Goal: Transaction & Acquisition: Book appointment/travel/reservation

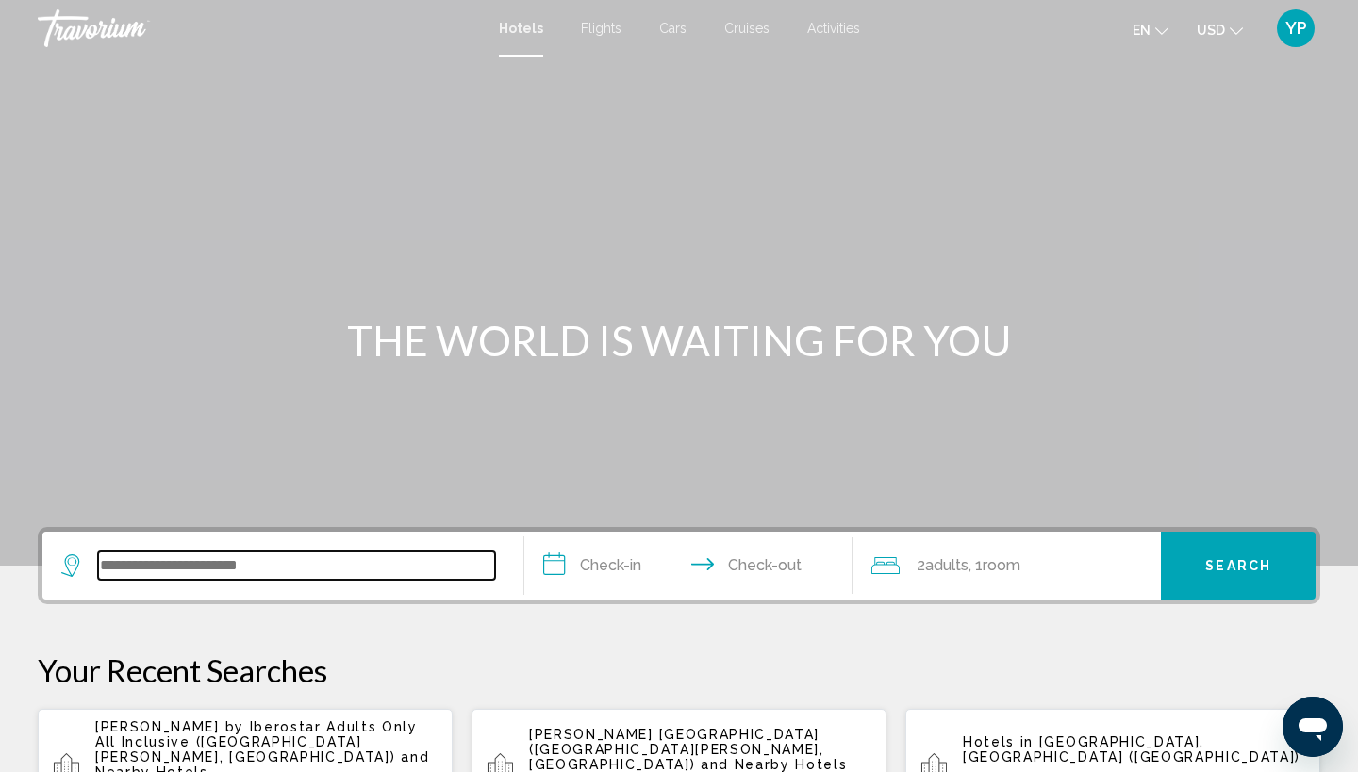
click at [149, 562] on input "Search widget" at bounding box center [296, 566] width 397 height 28
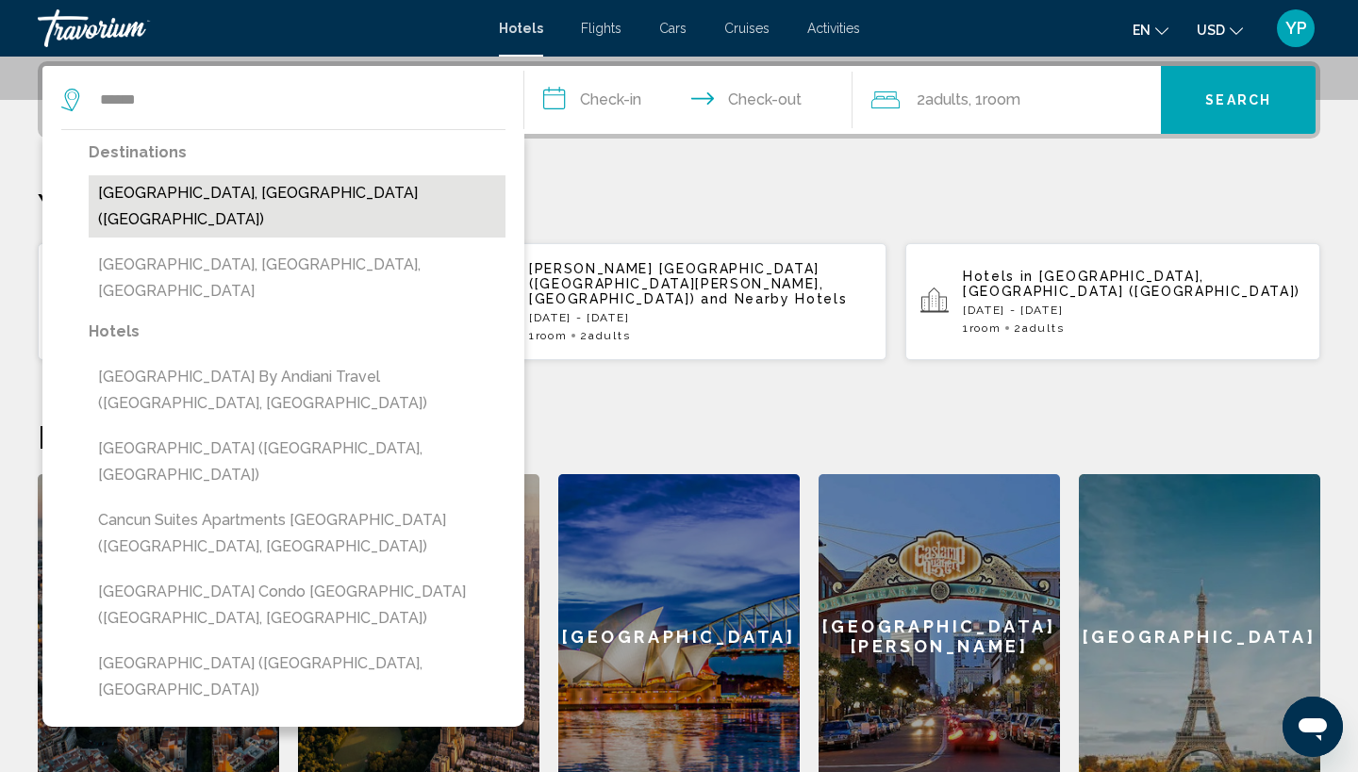
click at [158, 192] on button "[GEOGRAPHIC_DATA], [GEOGRAPHIC_DATA] ([GEOGRAPHIC_DATA])" at bounding box center [297, 206] width 417 height 62
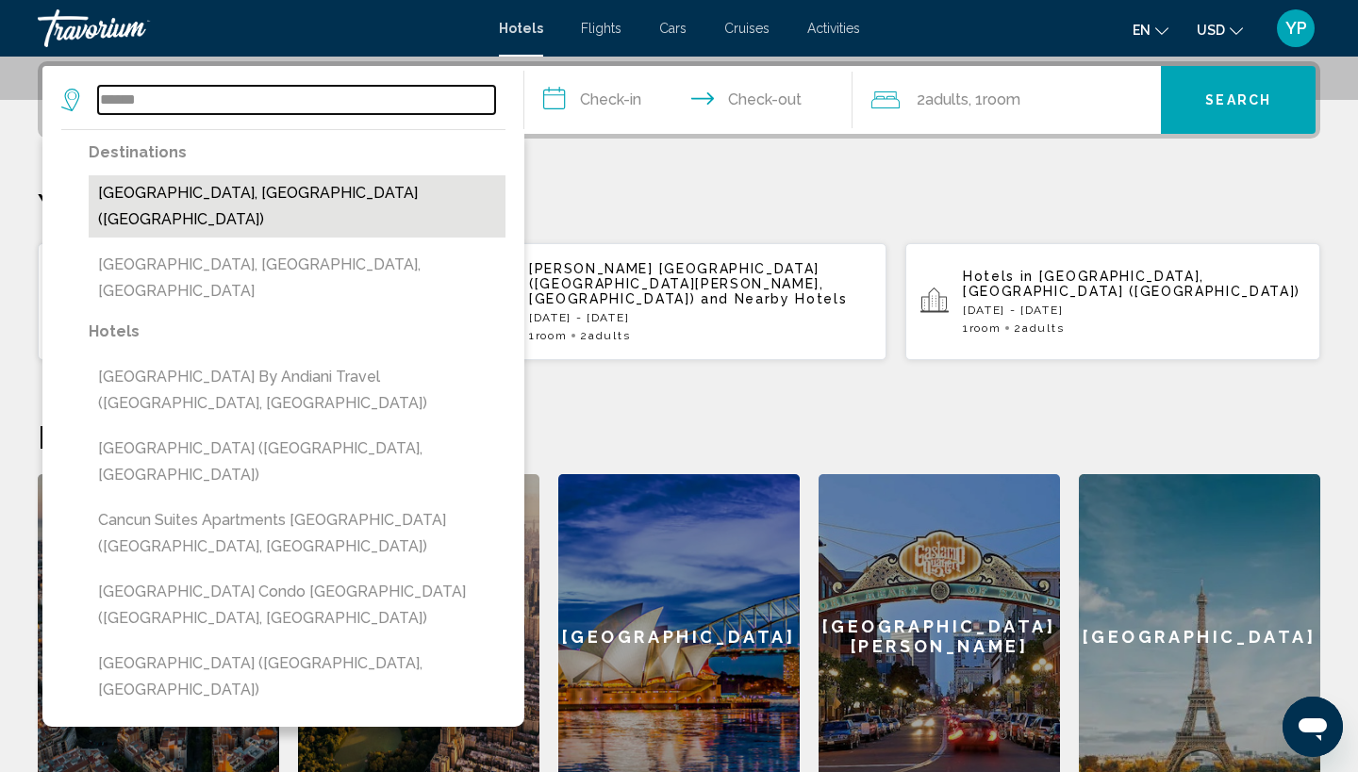
type input "**********"
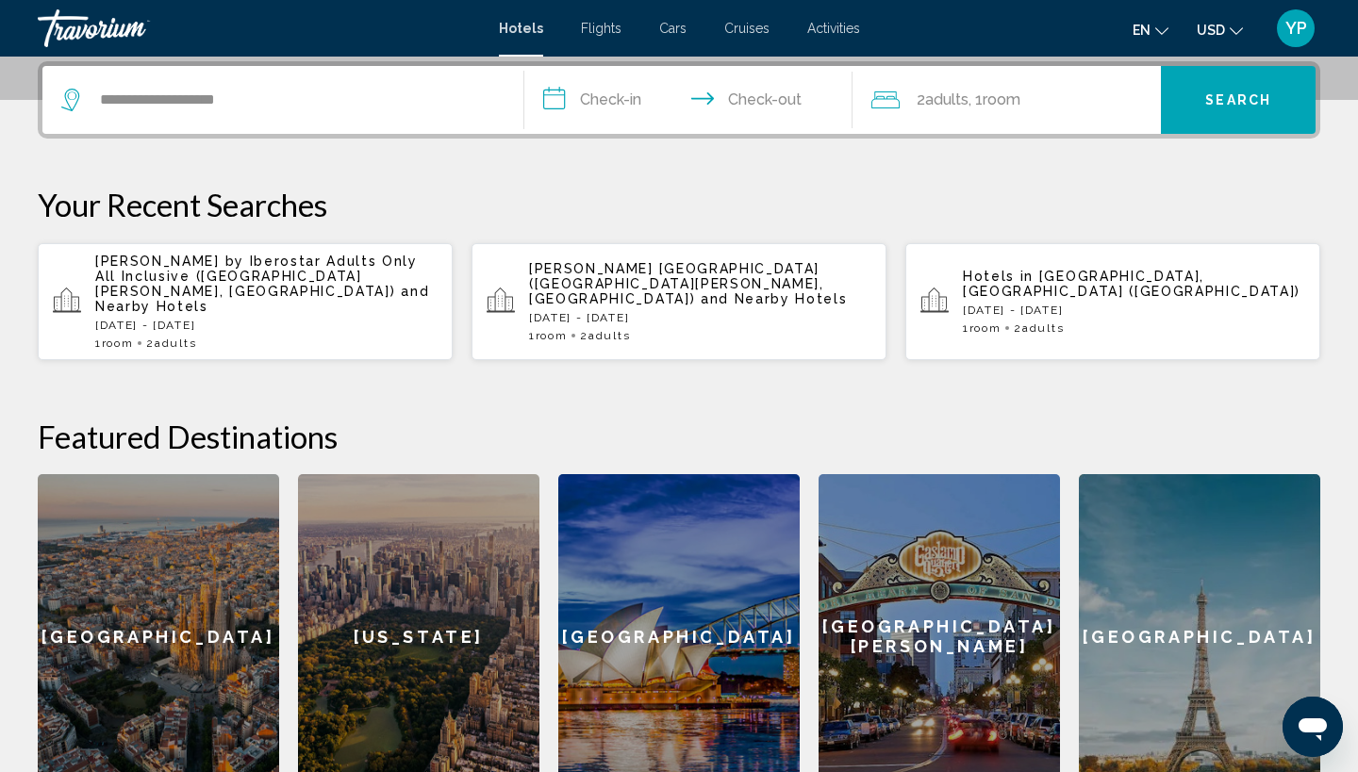
click at [558, 101] on input "**********" at bounding box center [692, 103] width 336 height 74
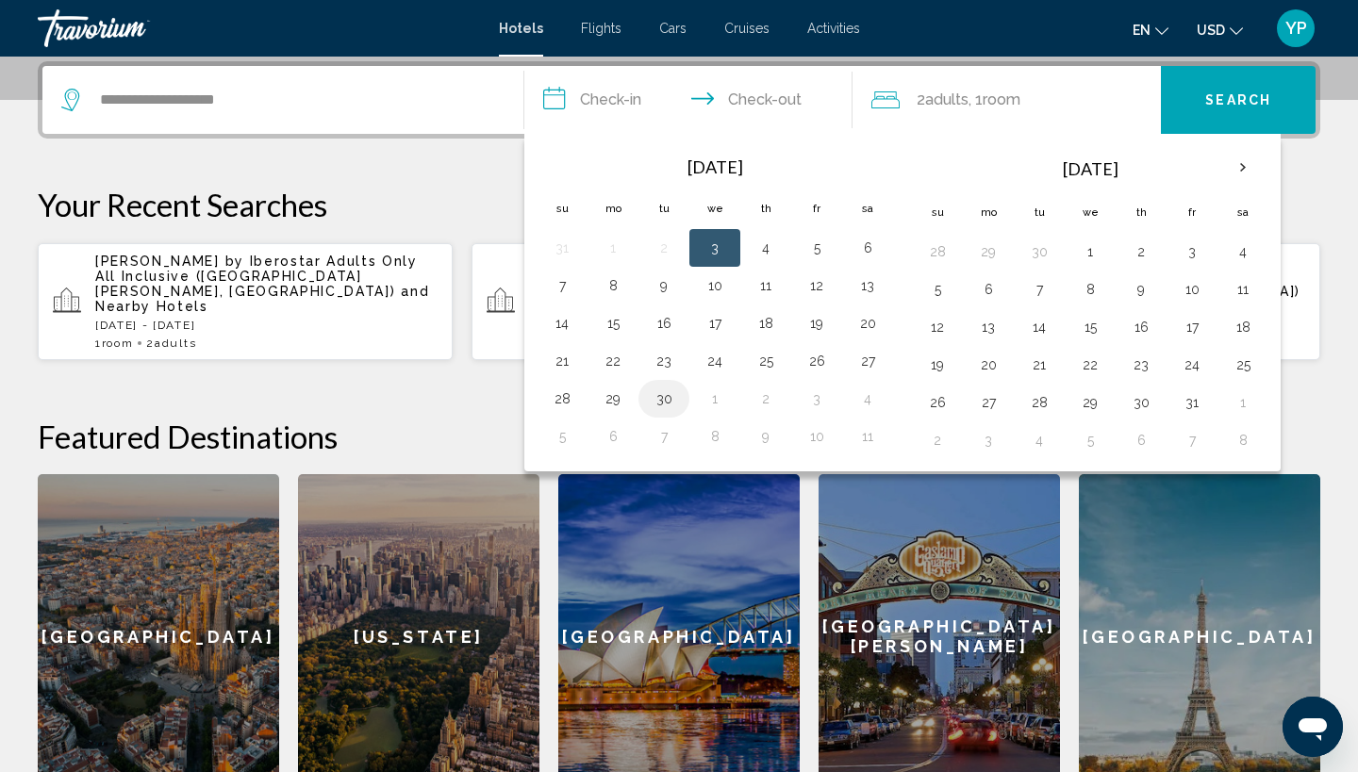
click at [667, 396] on button "30" at bounding box center [664, 399] width 30 height 26
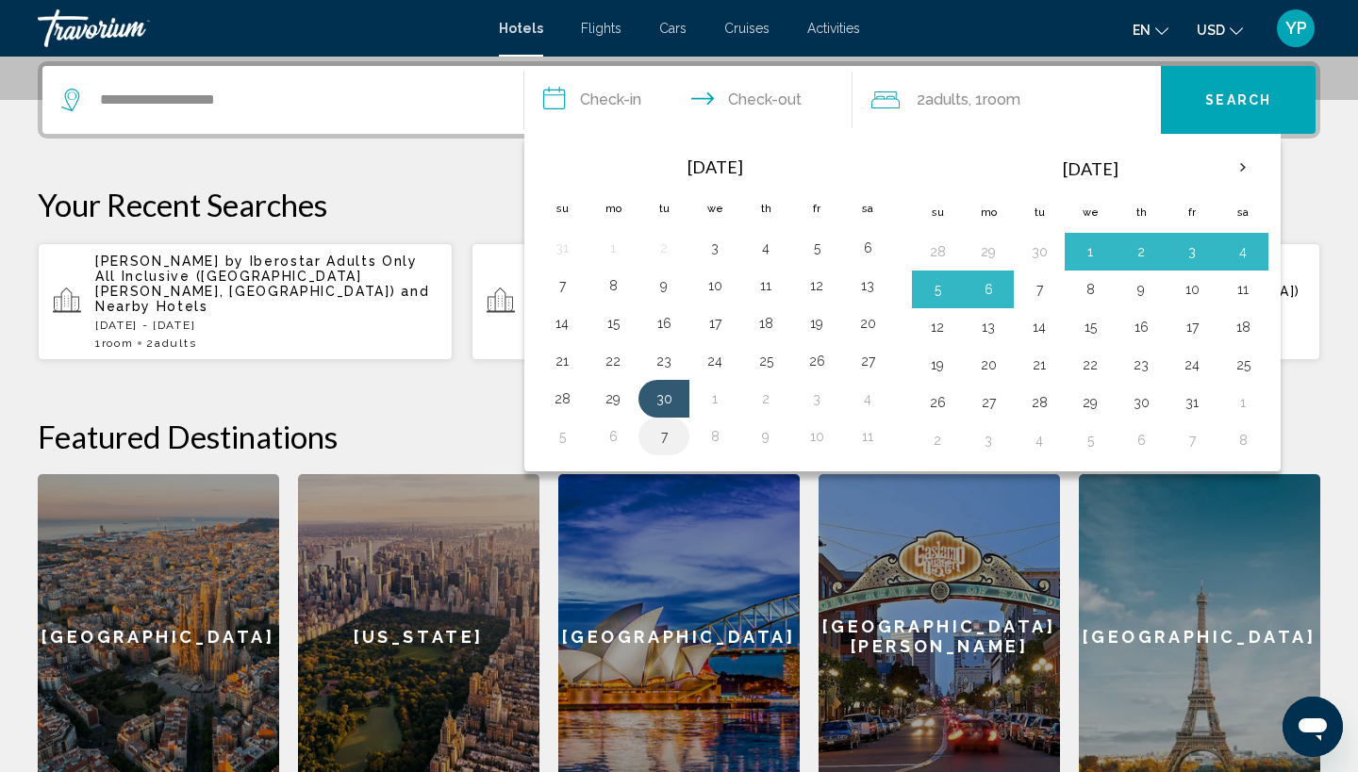
click at [663, 437] on button "7" at bounding box center [664, 436] width 30 height 26
type input "**********"
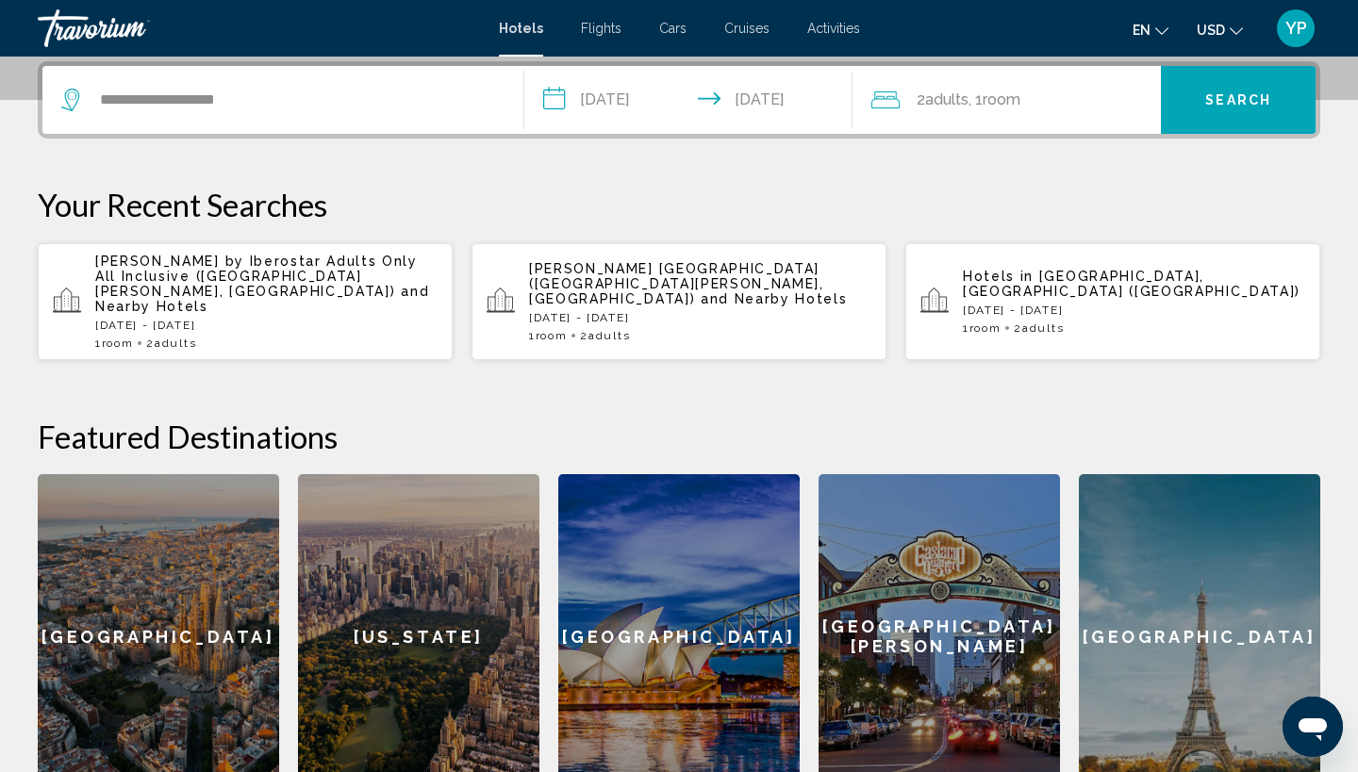
click at [1256, 105] on span "Search" at bounding box center [1238, 100] width 66 height 15
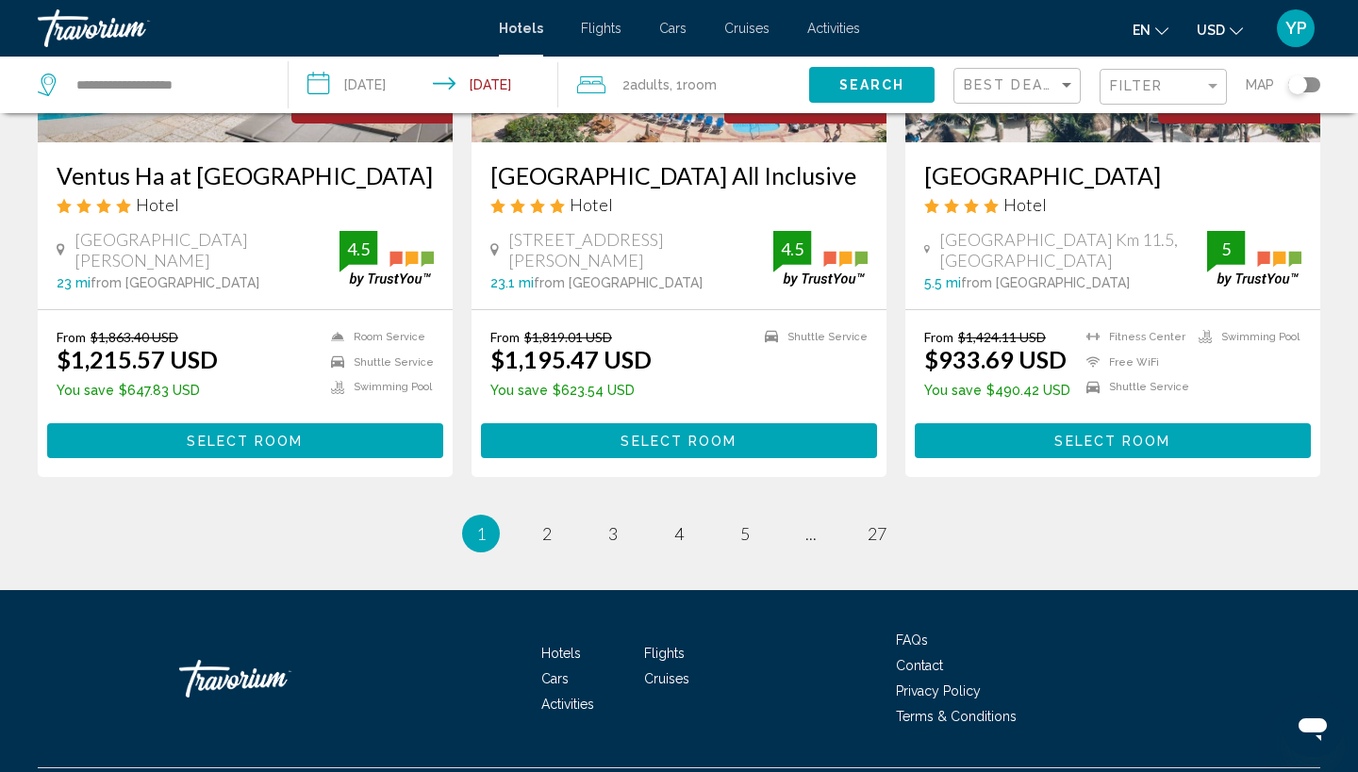
scroll to position [2525, 0]
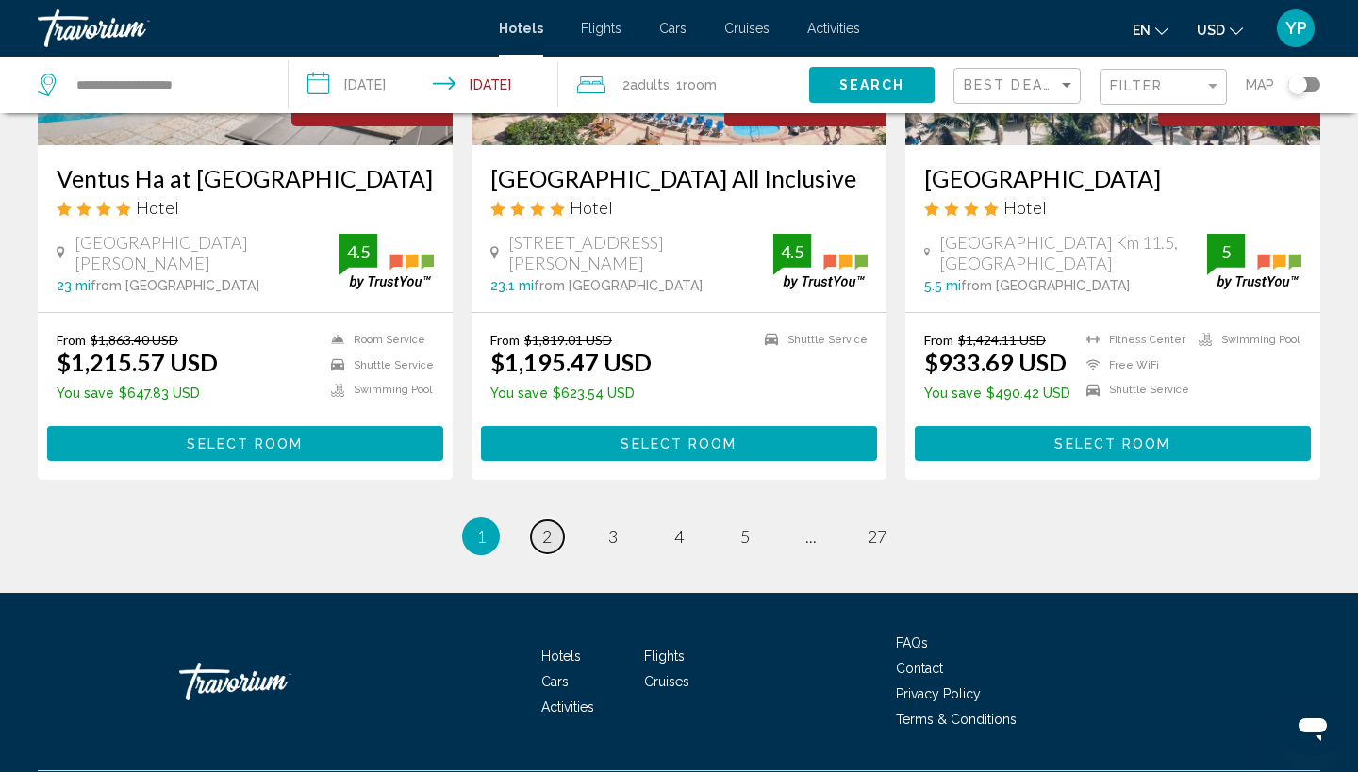
click at [548, 526] on span "2" at bounding box center [546, 536] width 9 height 21
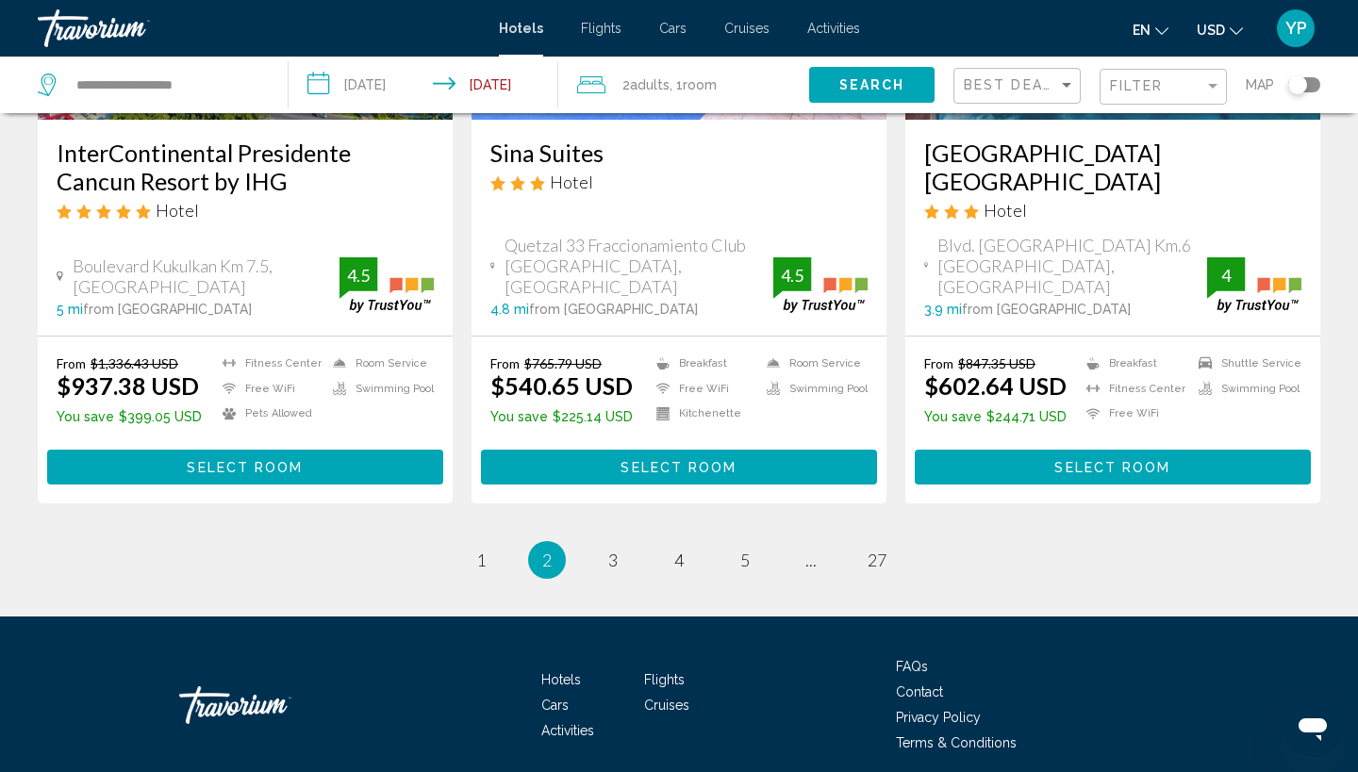
scroll to position [2537, 0]
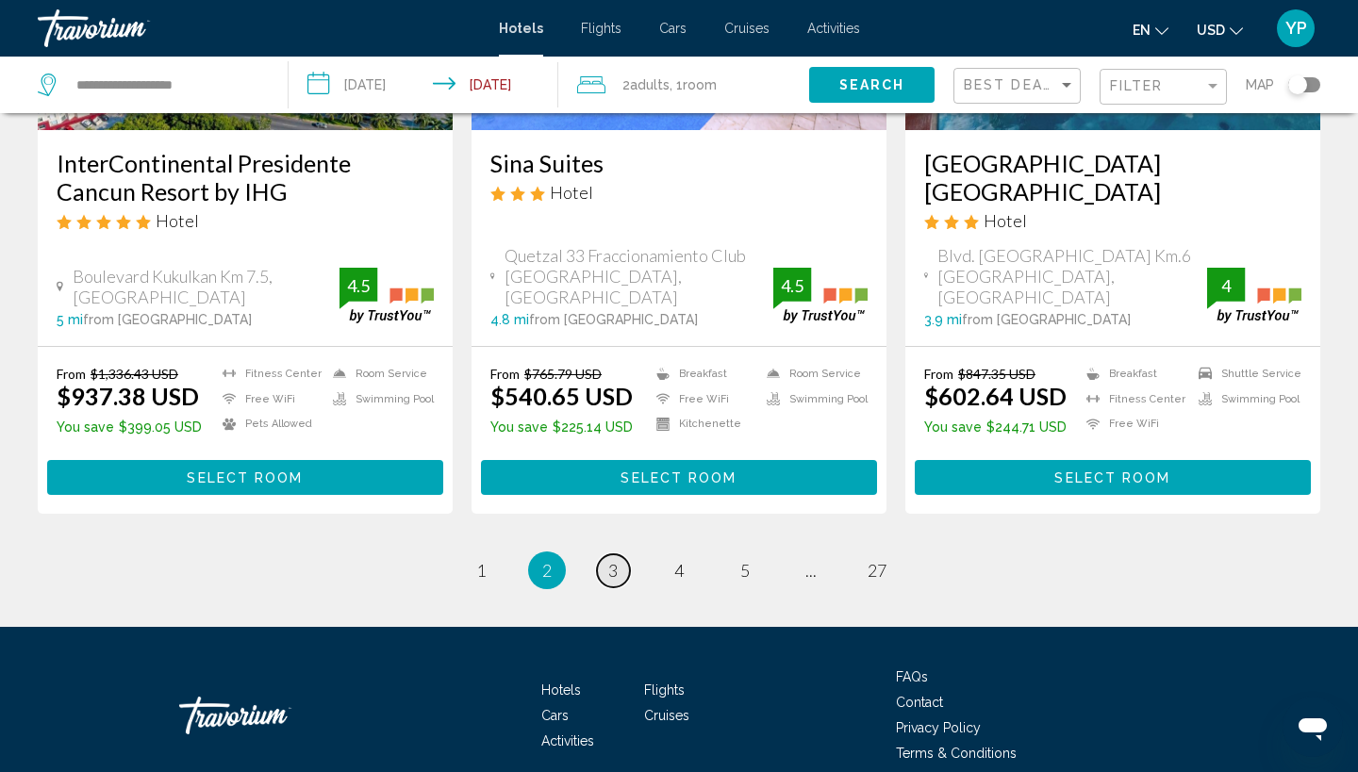
click at [610, 560] on span "3" at bounding box center [612, 570] width 9 height 21
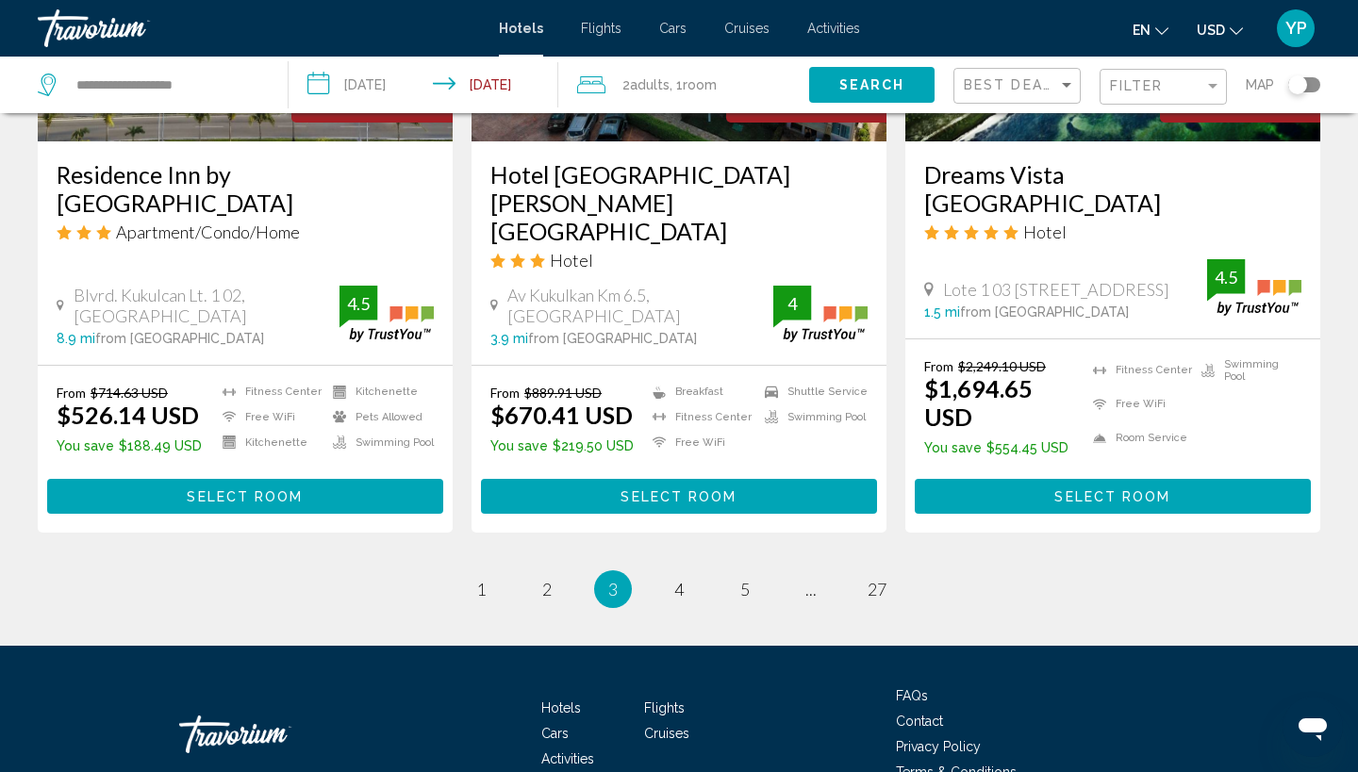
scroll to position [2521, 0]
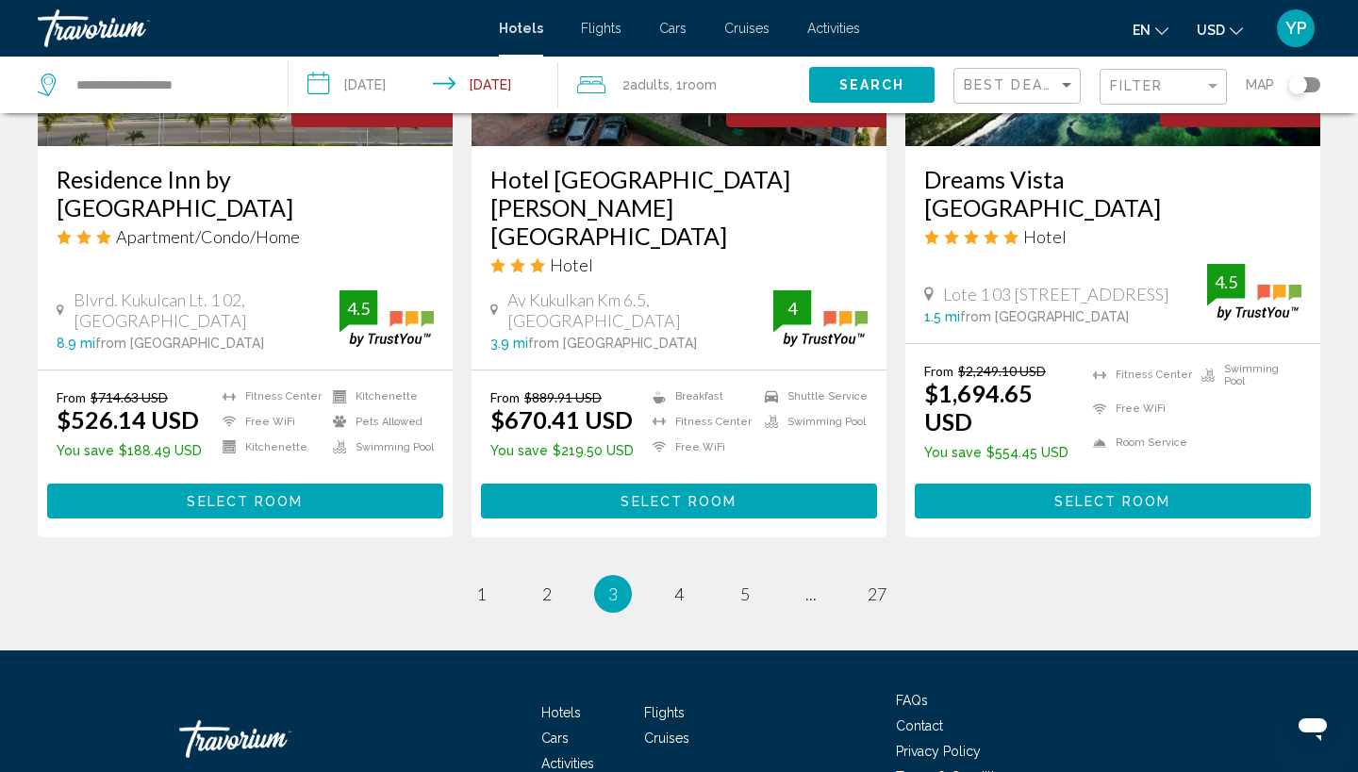
click at [686, 577] on link "page 4" at bounding box center [679, 593] width 33 height 33
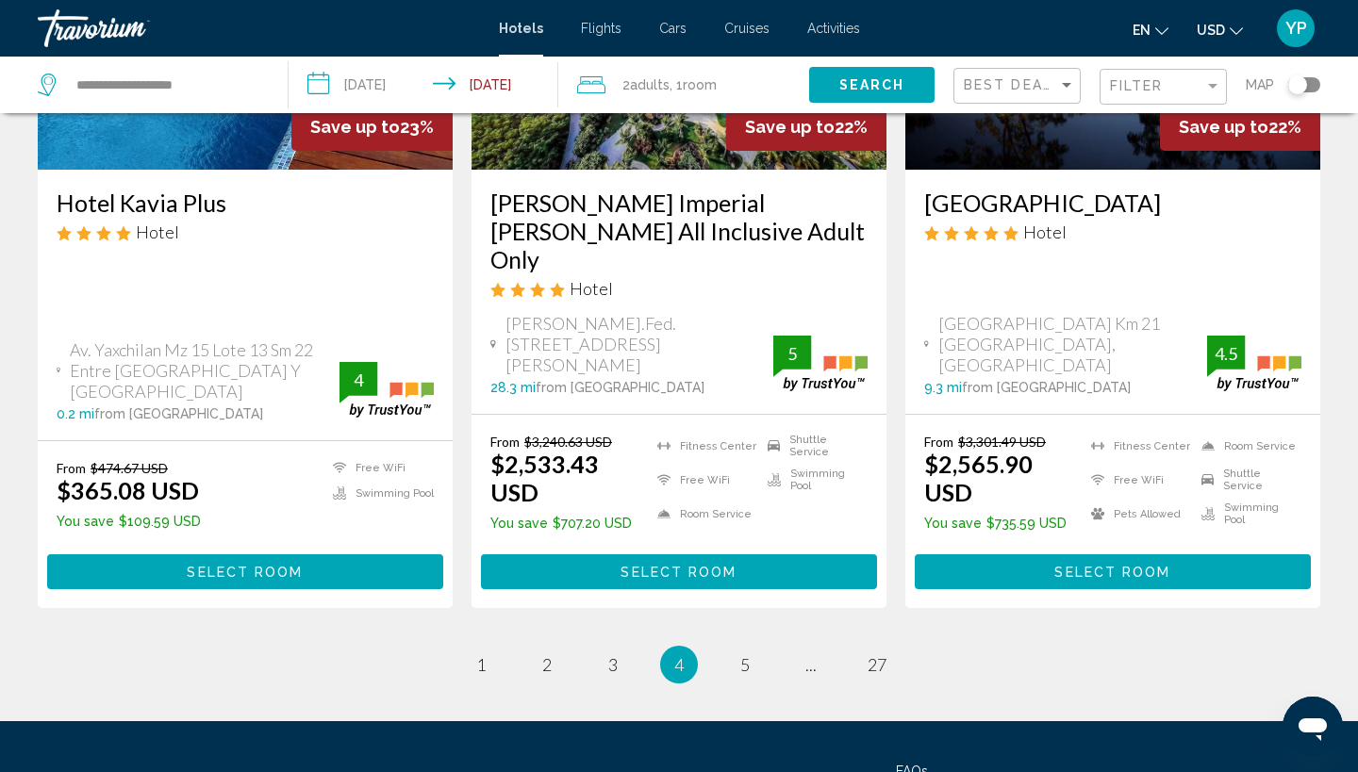
scroll to position [2504, 0]
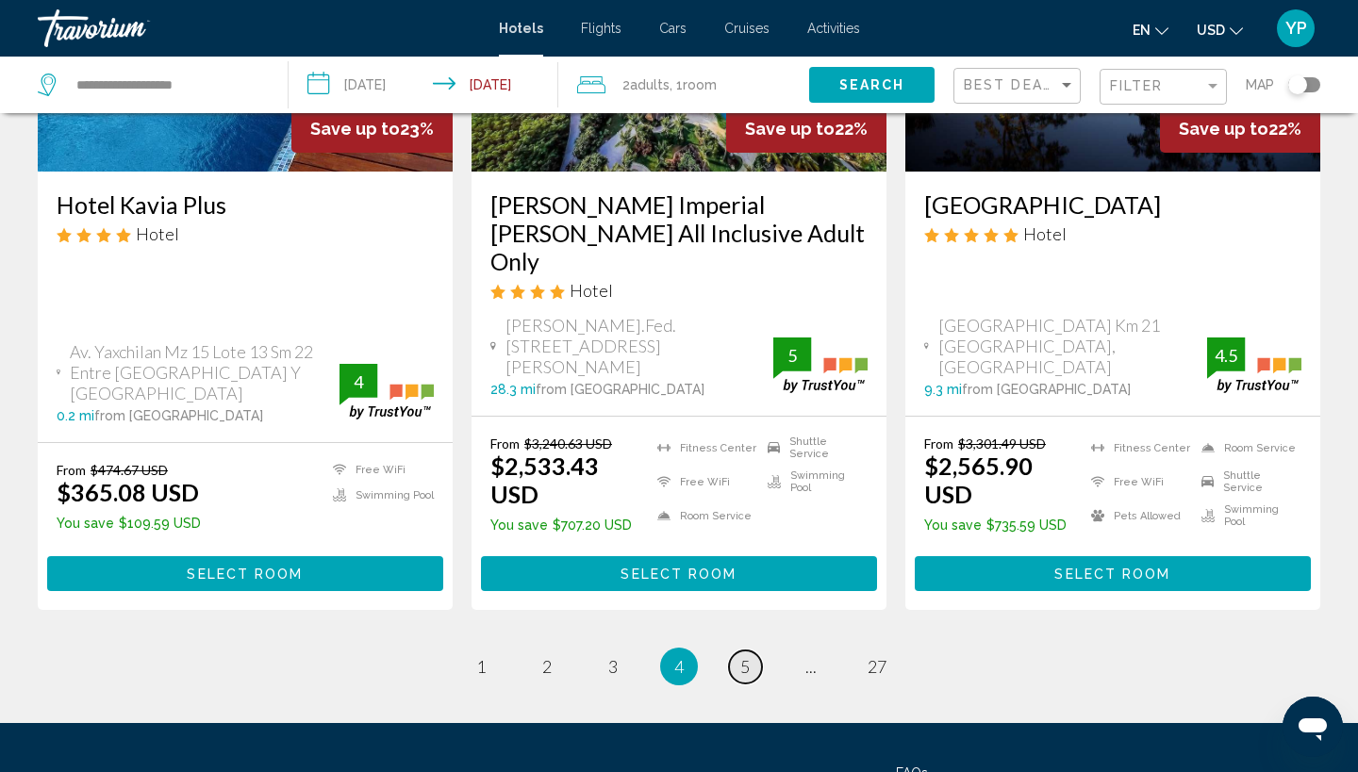
click at [744, 656] on span "5" at bounding box center [744, 666] width 9 height 21
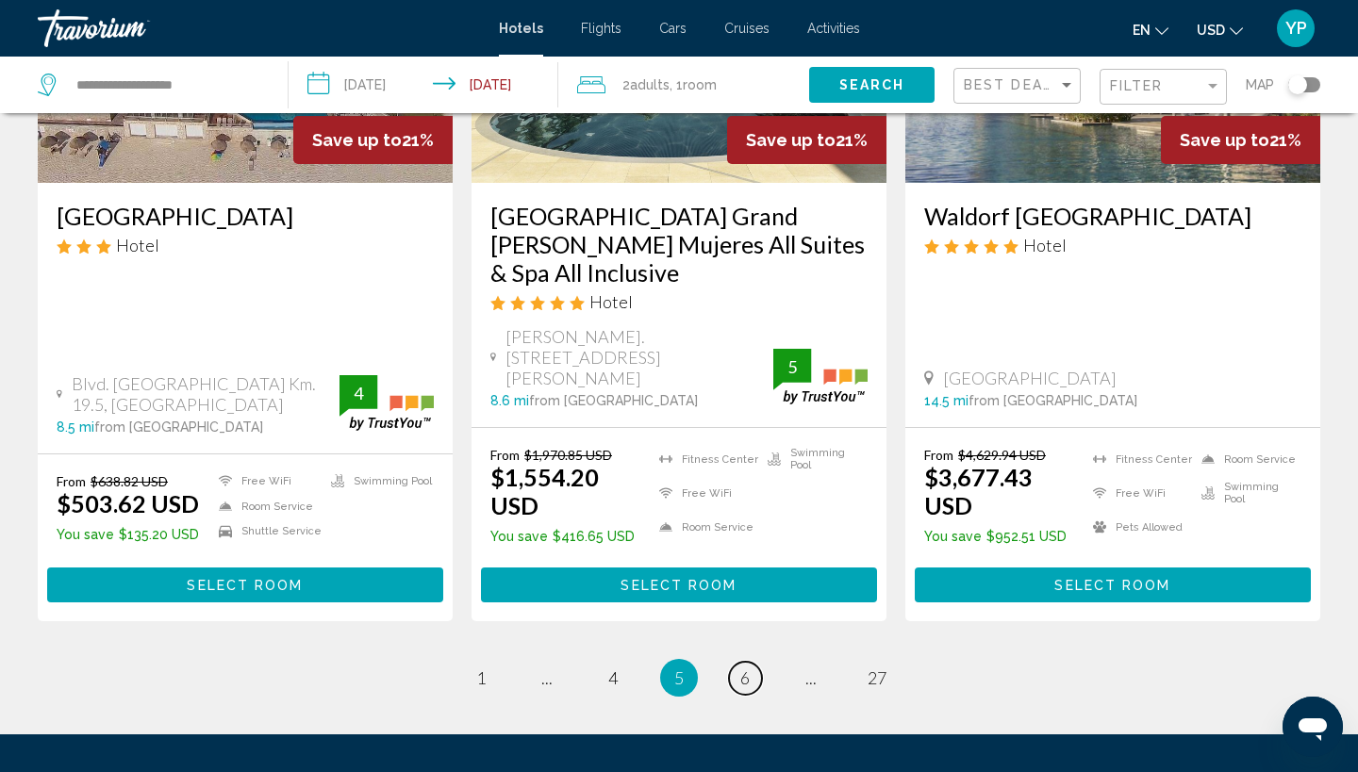
scroll to position [2554, 0]
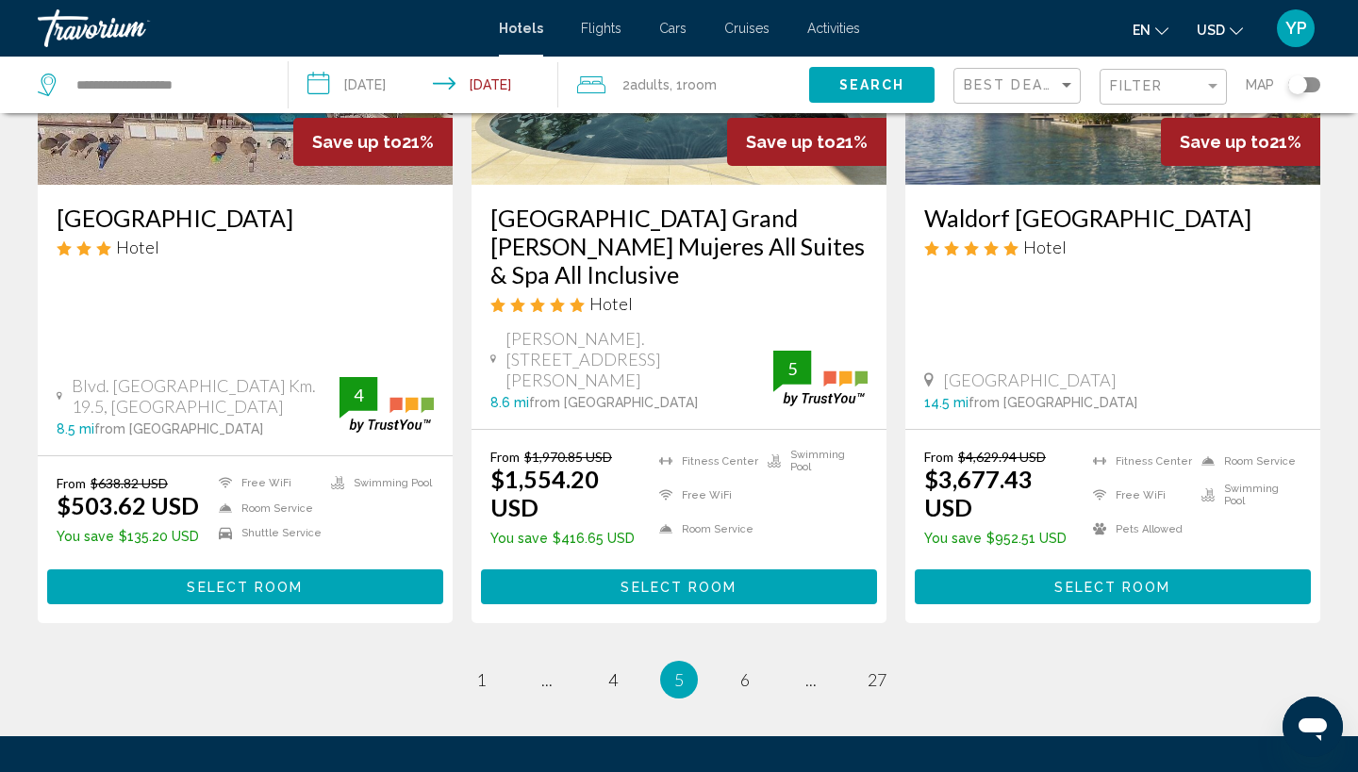
click at [743, 669] on span "6" at bounding box center [744, 679] width 9 height 21
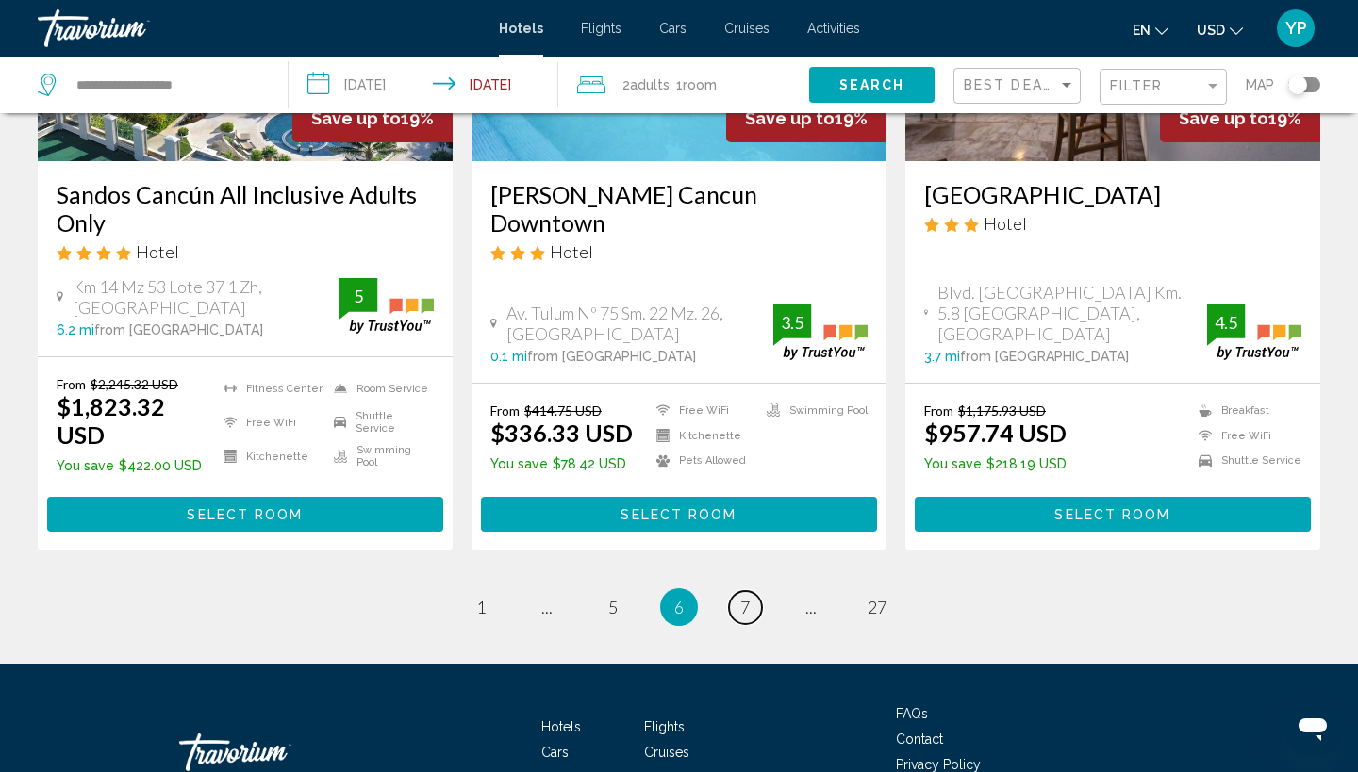
scroll to position [2523, 0]
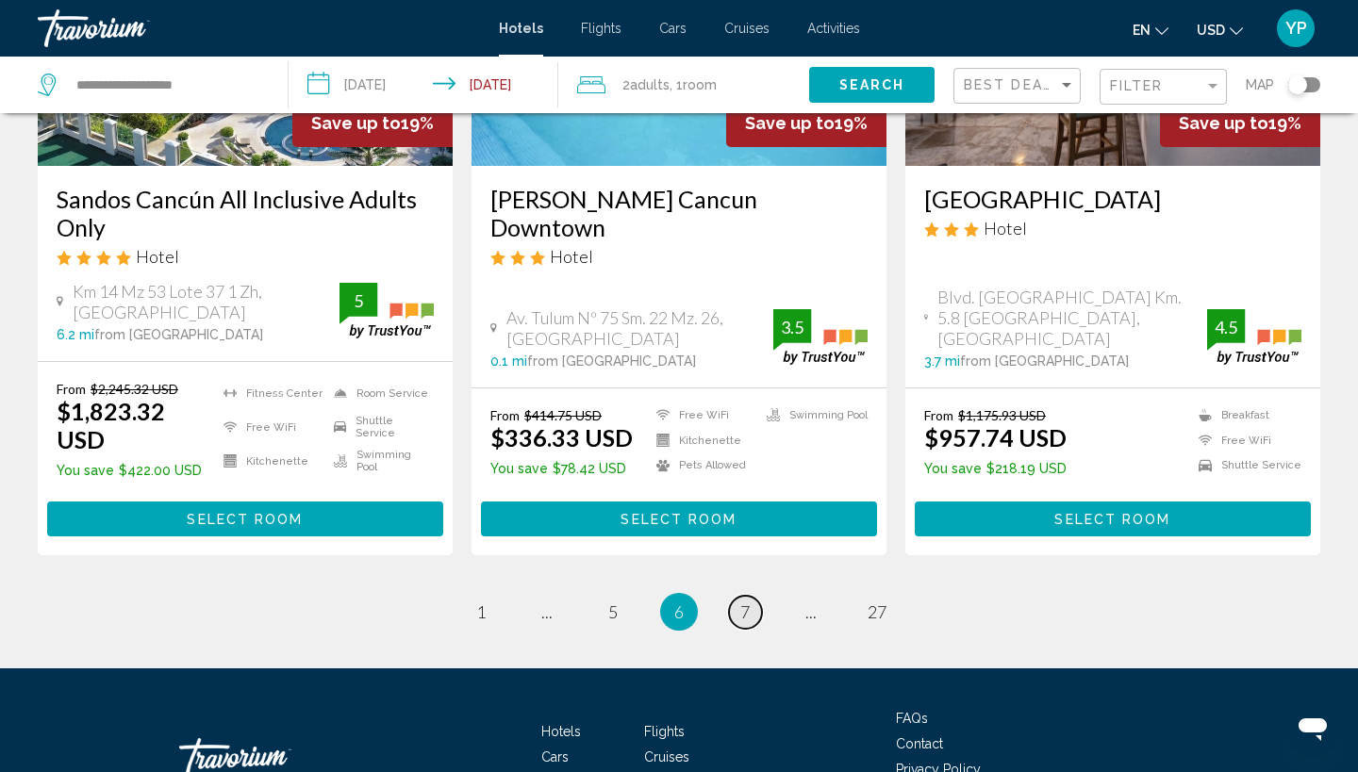
click at [742, 602] on span "7" at bounding box center [744, 612] width 9 height 21
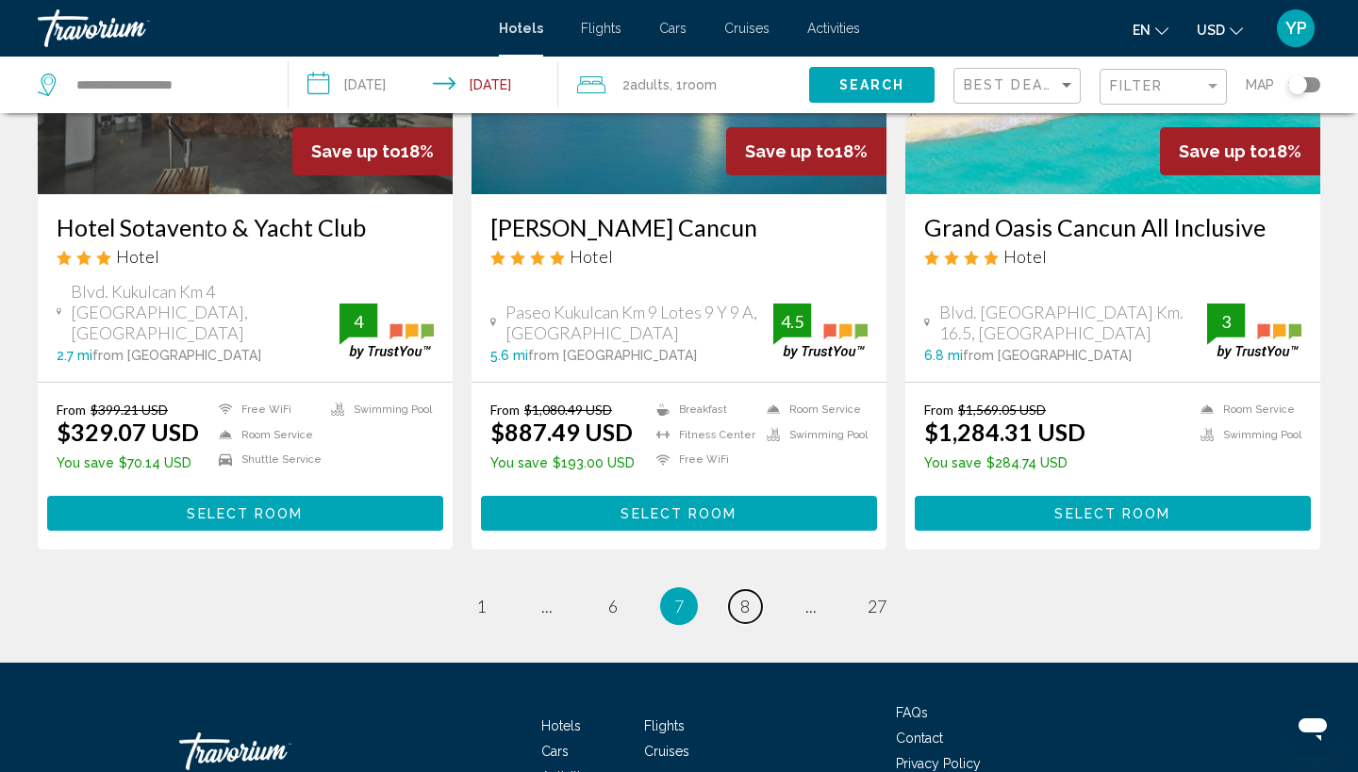
scroll to position [2467, 0]
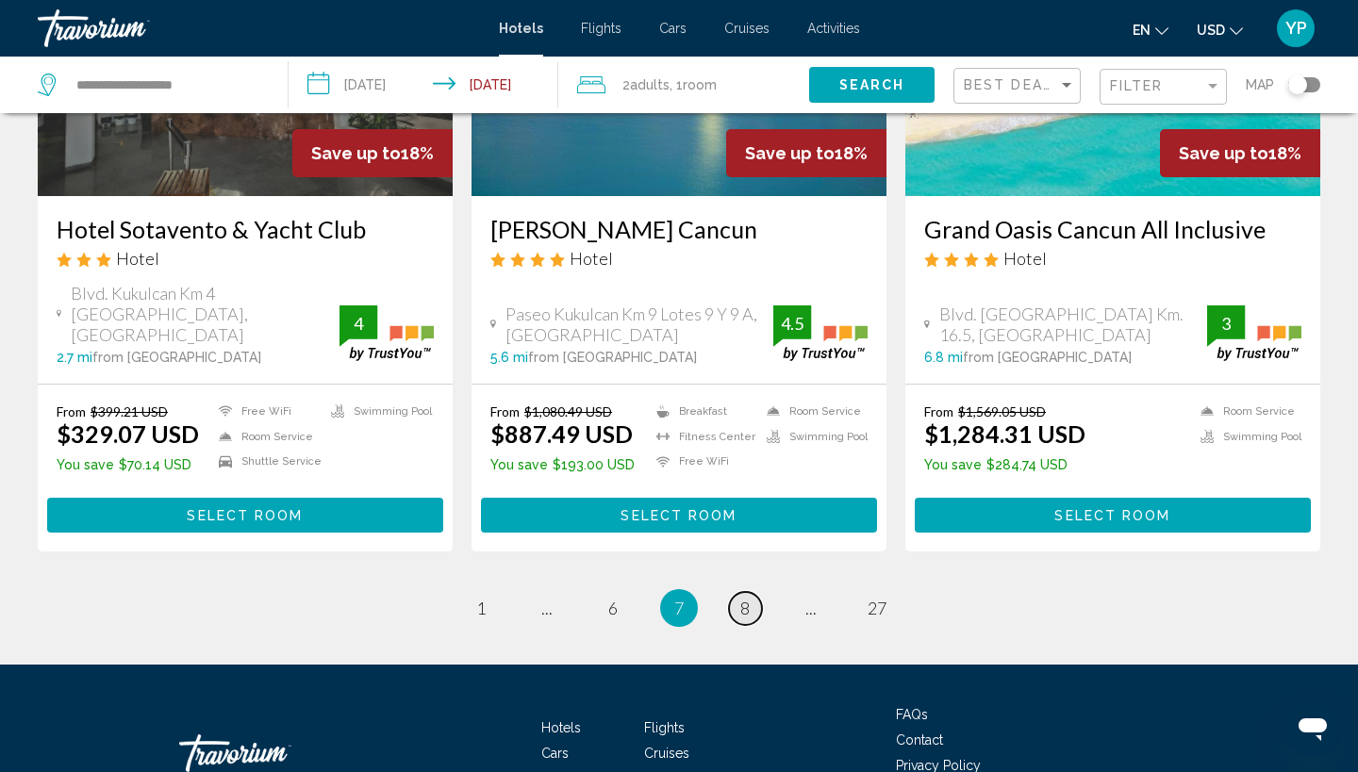
click at [750, 598] on span "8" at bounding box center [744, 608] width 9 height 21
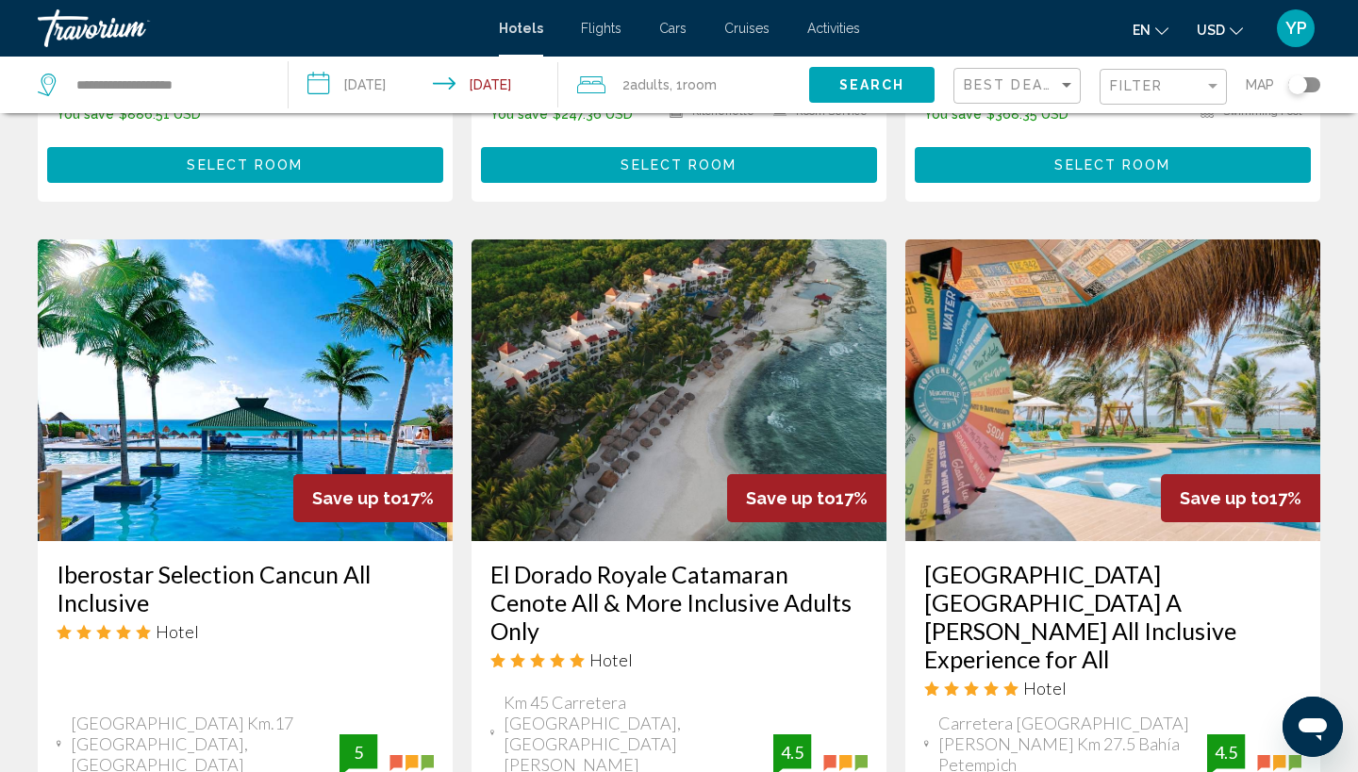
scroll to position [1505, 0]
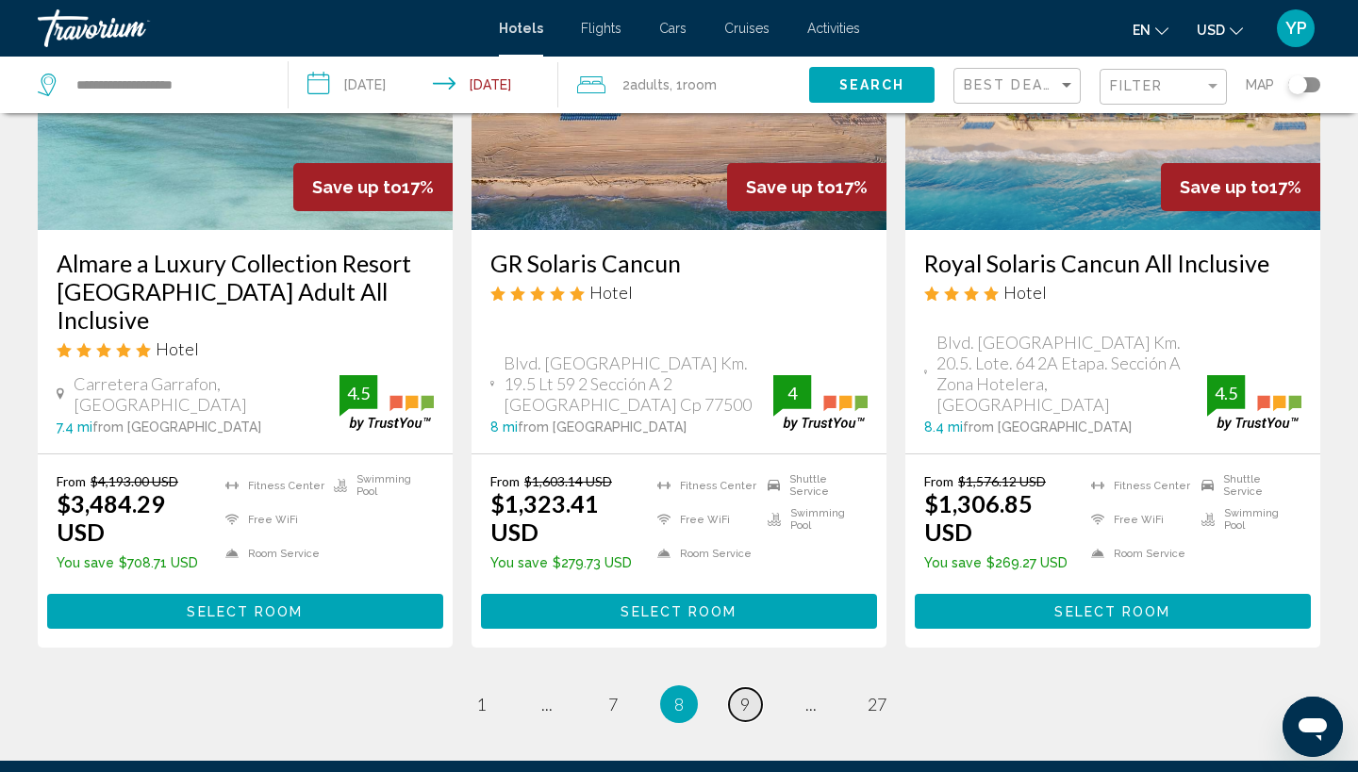
click at [742, 694] on span "9" at bounding box center [744, 704] width 9 height 21
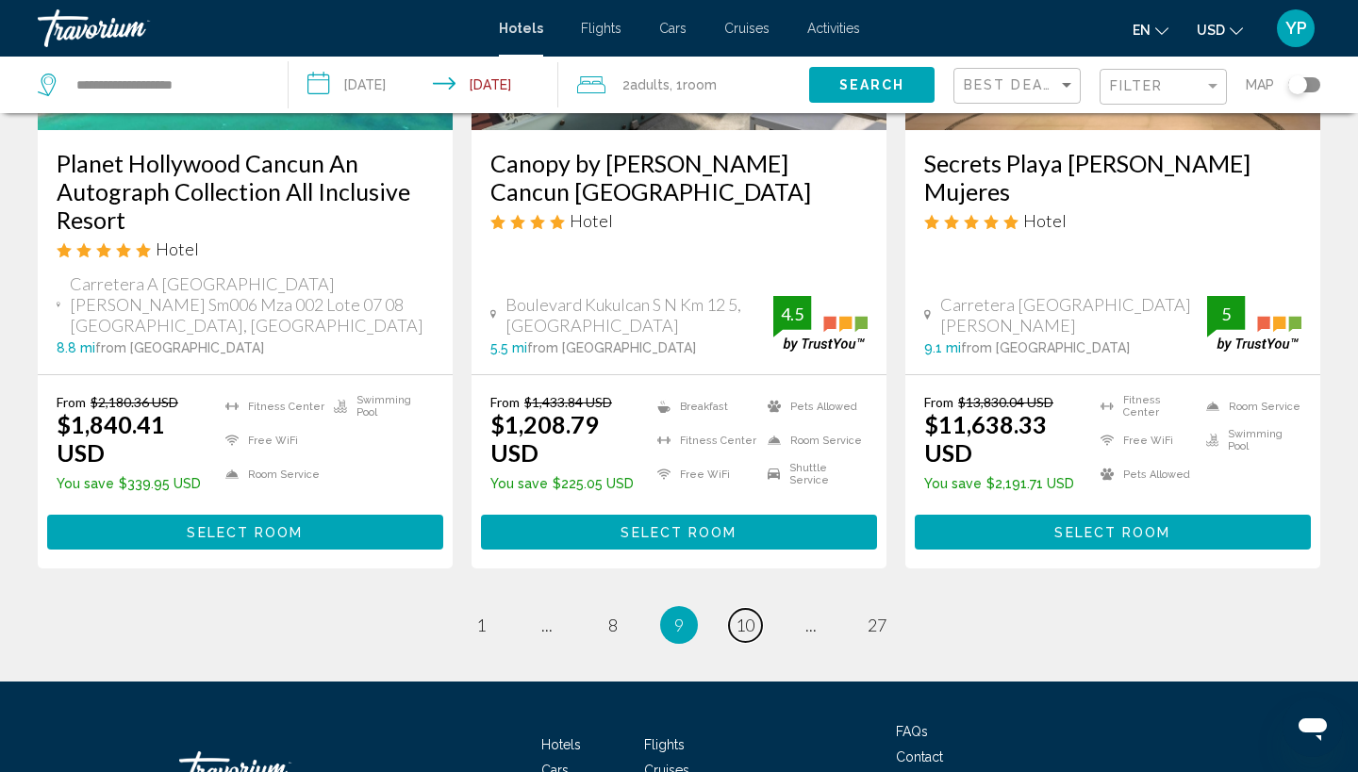
scroll to position [2582, 0]
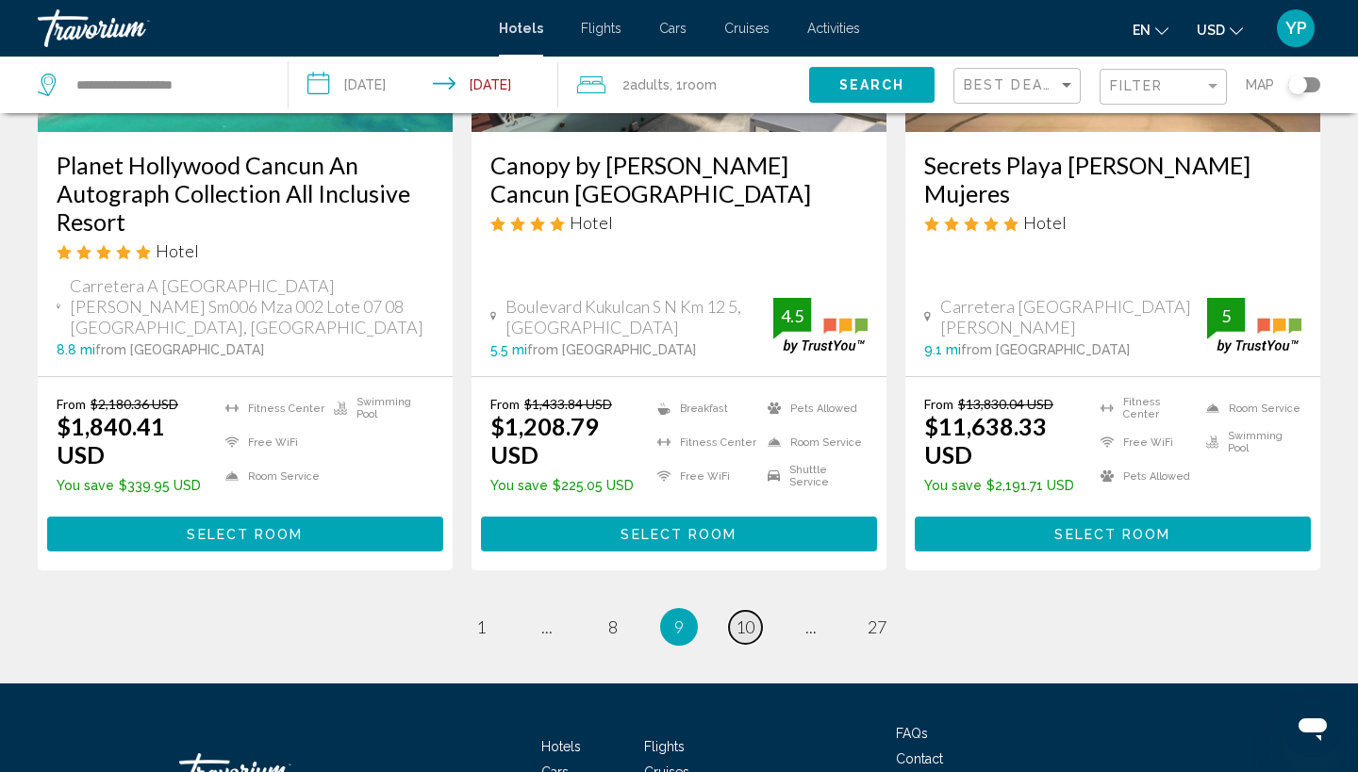
click at [754, 617] on span "10" at bounding box center [745, 627] width 19 height 21
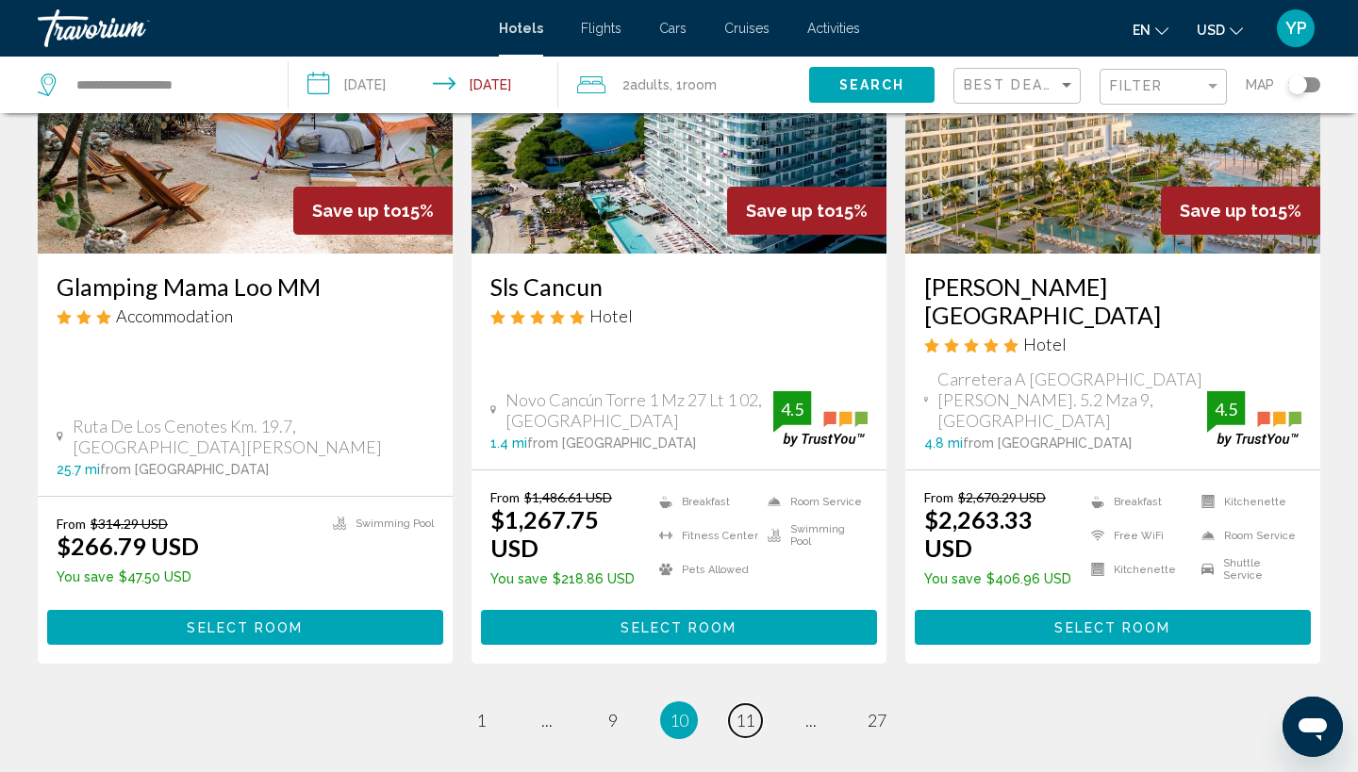
scroll to position [2580, 0]
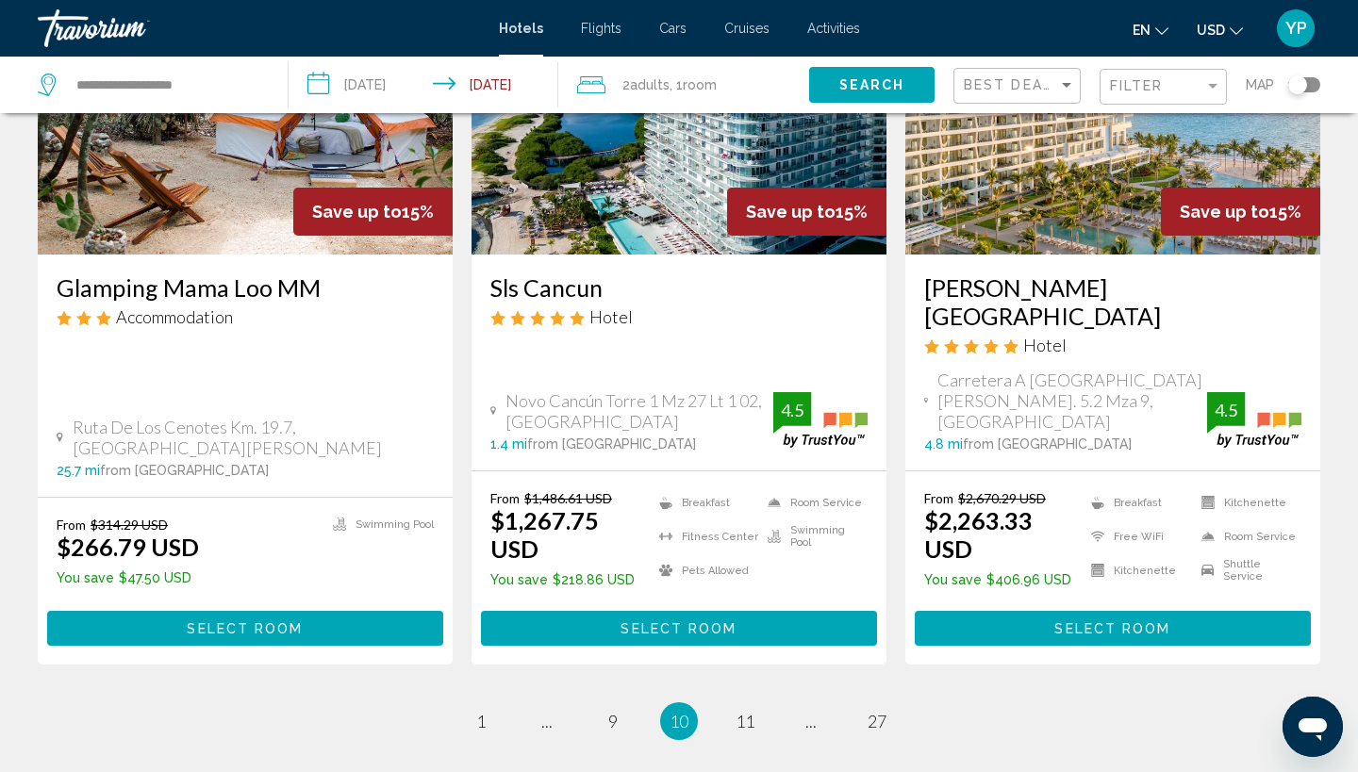
click at [1028, 703] on ul "10 / 27 page 1 page ... page 9 You're on page 10 page 11 page ... page 27" at bounding box center [679, 722] width 1282 height 38
click at [744, 711] on span "11" at bounding box center [745, 721] width 19 height 21
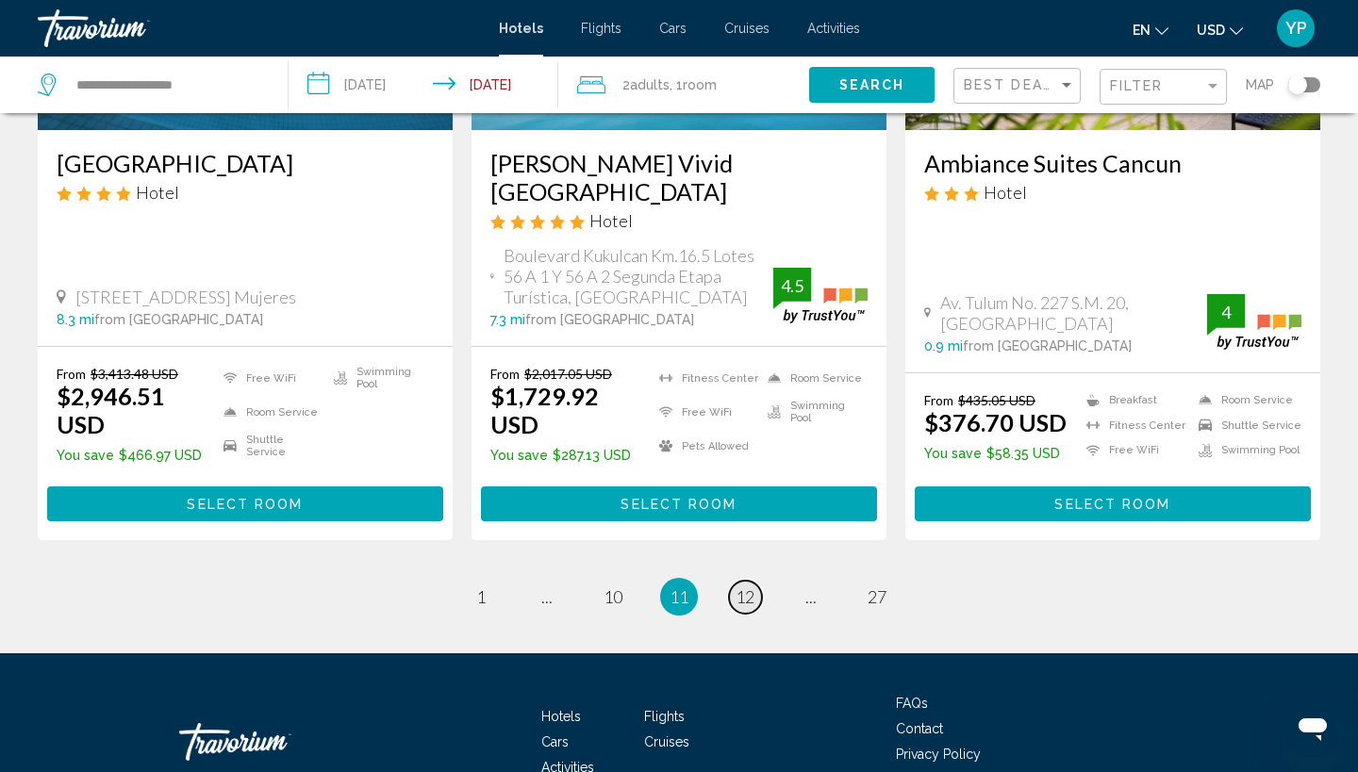
scroll to position [2518, 0]
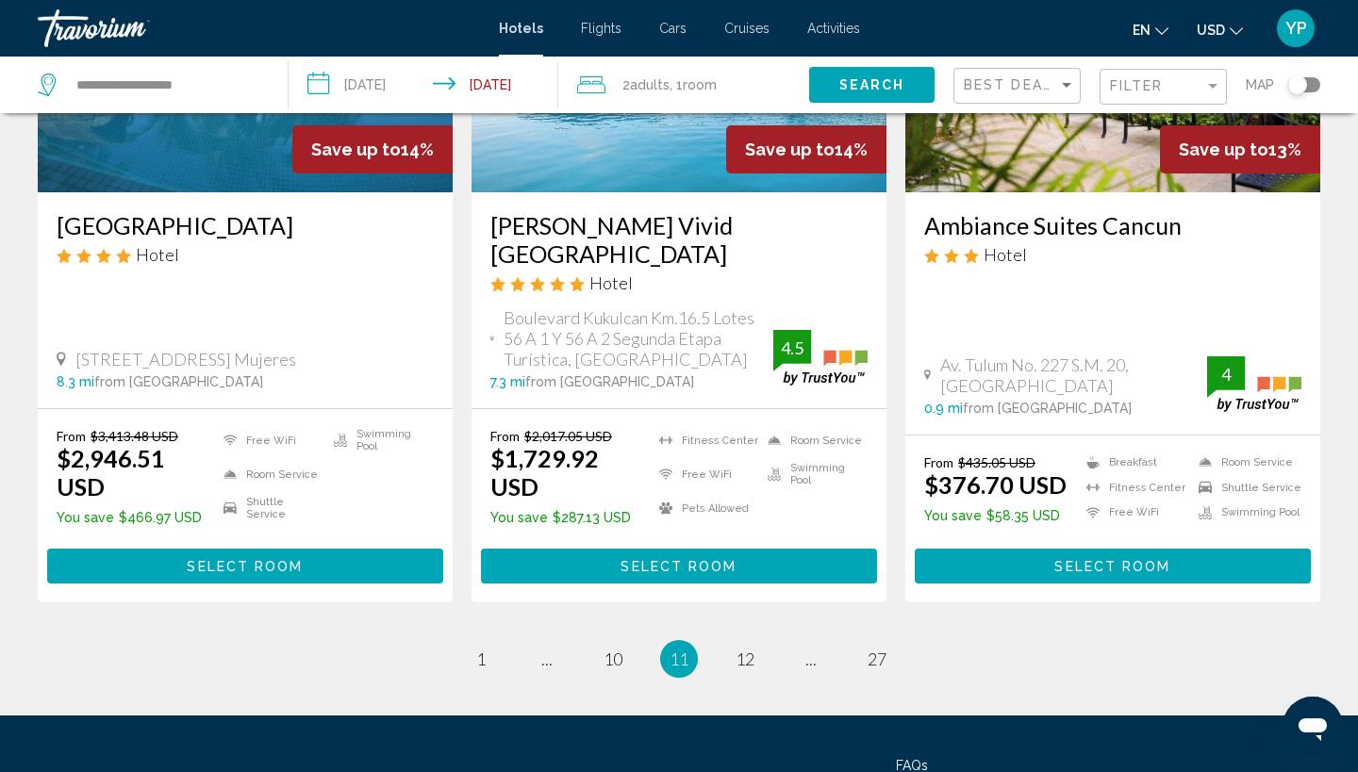
click at [1023, 640] on ul "11 / 27 page 1 page ... page 10 You're on page 11 page 12 page ... page 27" at bounding box center [679, 659] width 1282 height 38
click at [738, 649] on span "12" at bounding box center [745, 659] width 19 height 21
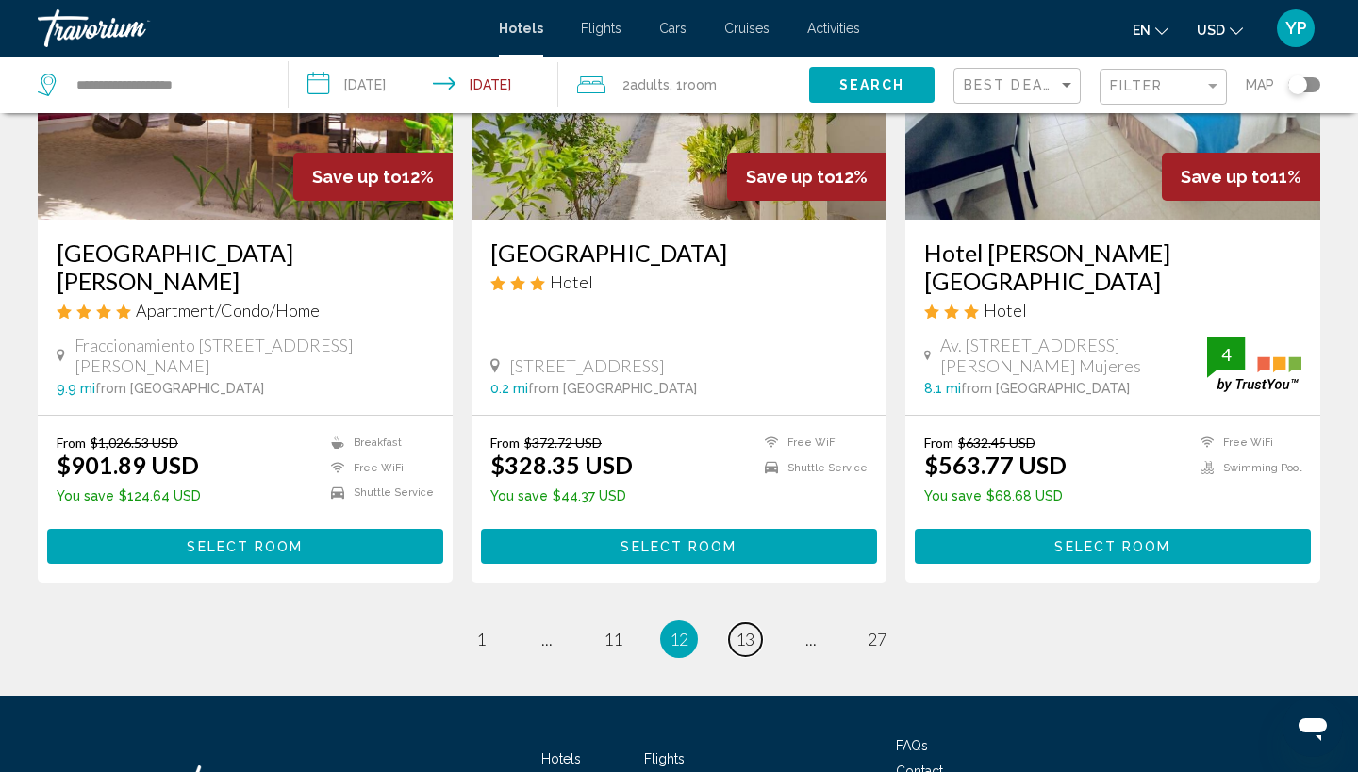
scroll to position [2510, 0]
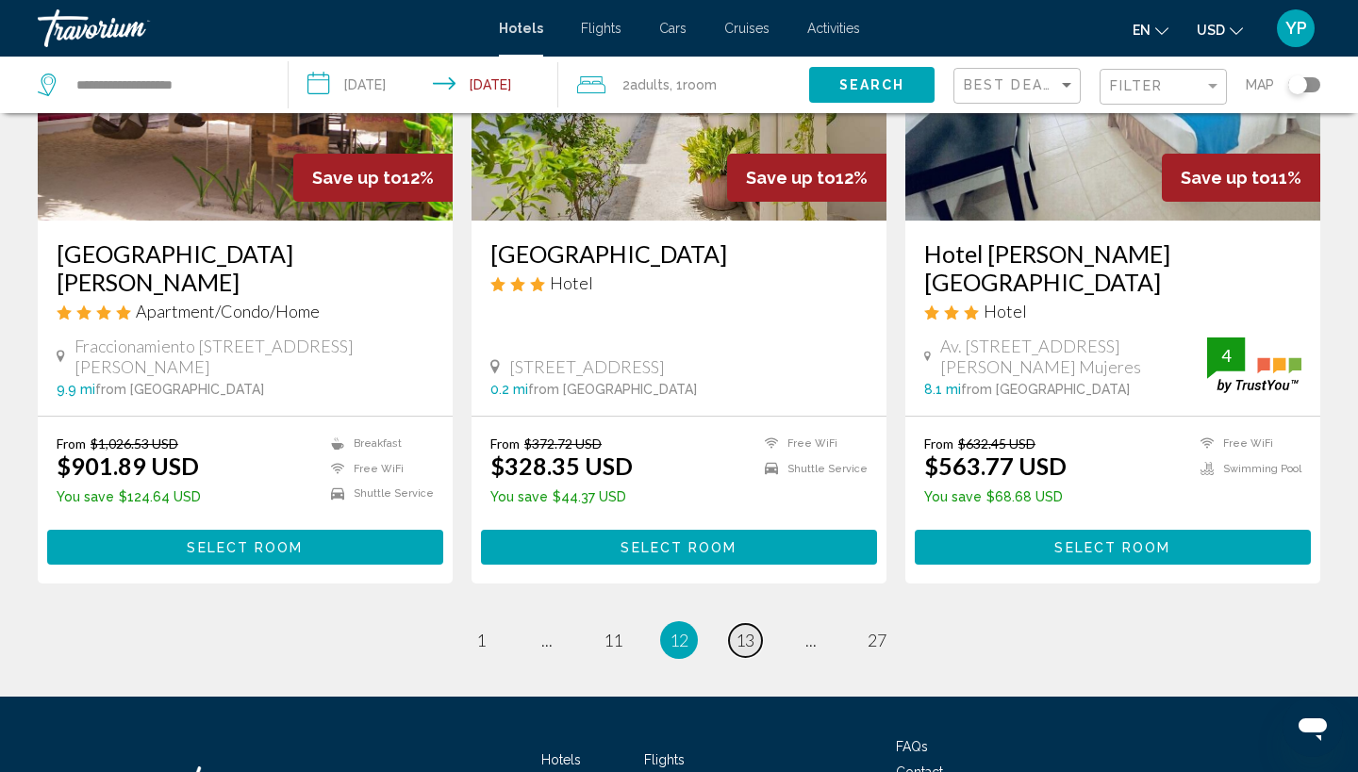
click at [746, 630] on span "13" at bounding box center [745, 640] width 19 height 21
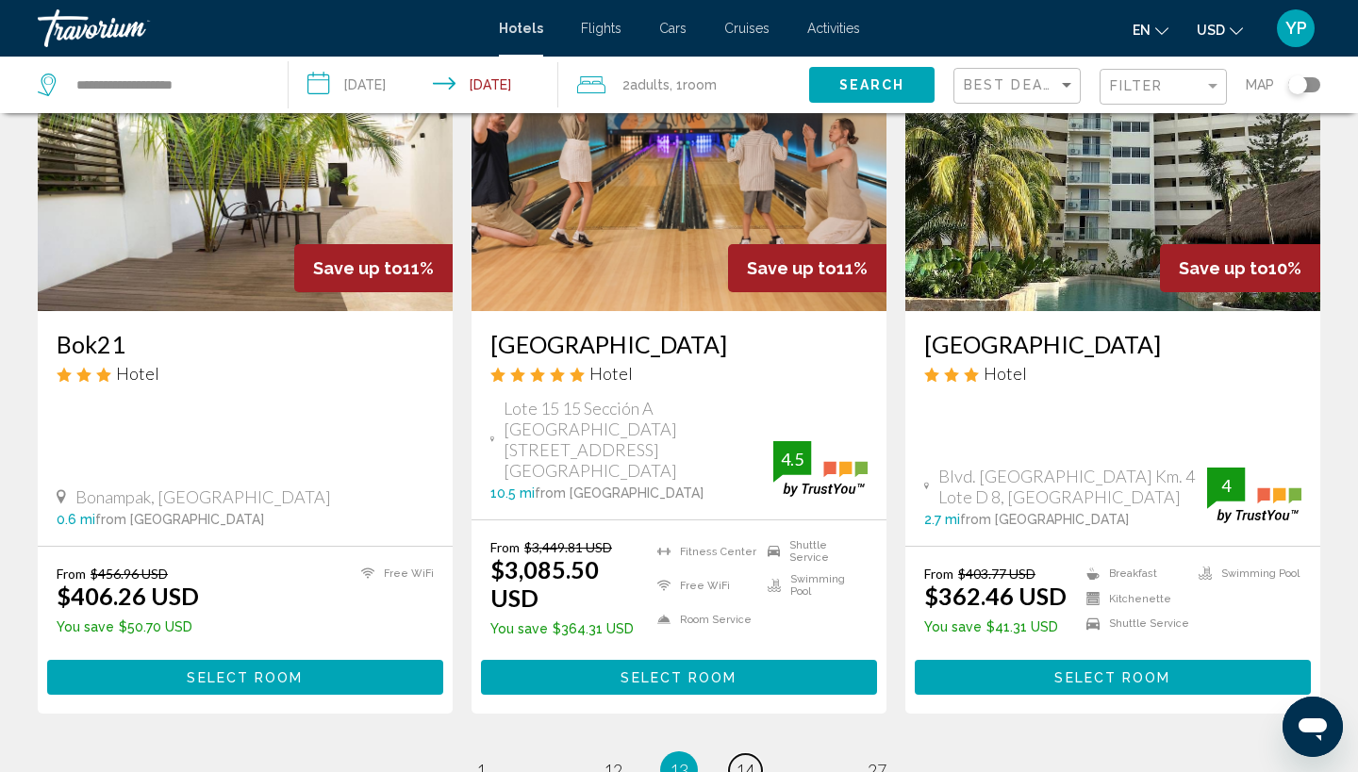
scroll to position [2546, 0]
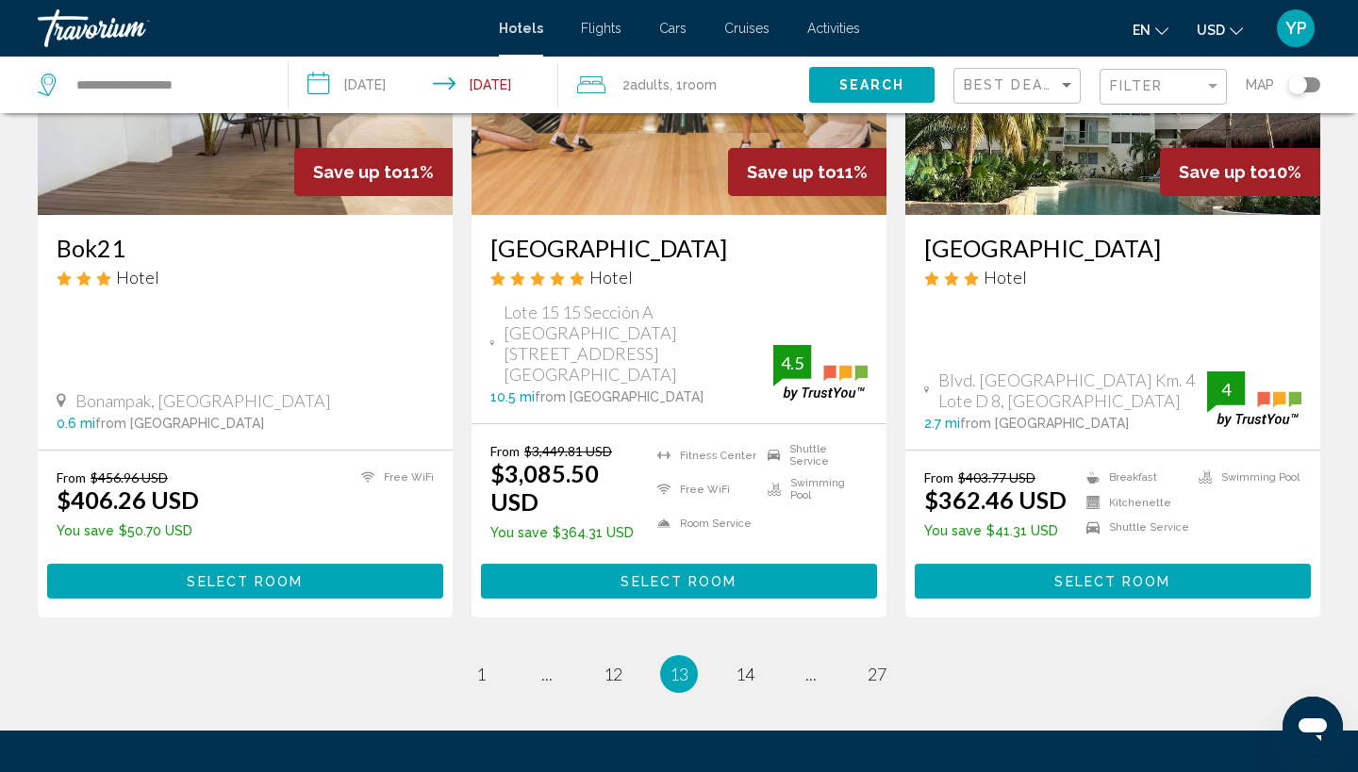
click at [1040, 655] on ul "13 / 27 page 1 page ... page 12 You're on page 13 page 14 page ... page 27" at bounding box center [679, 674] width 1282 height 38
click at [742, 664] on span "14" at bounding box center [745, 674] width 19 height 21
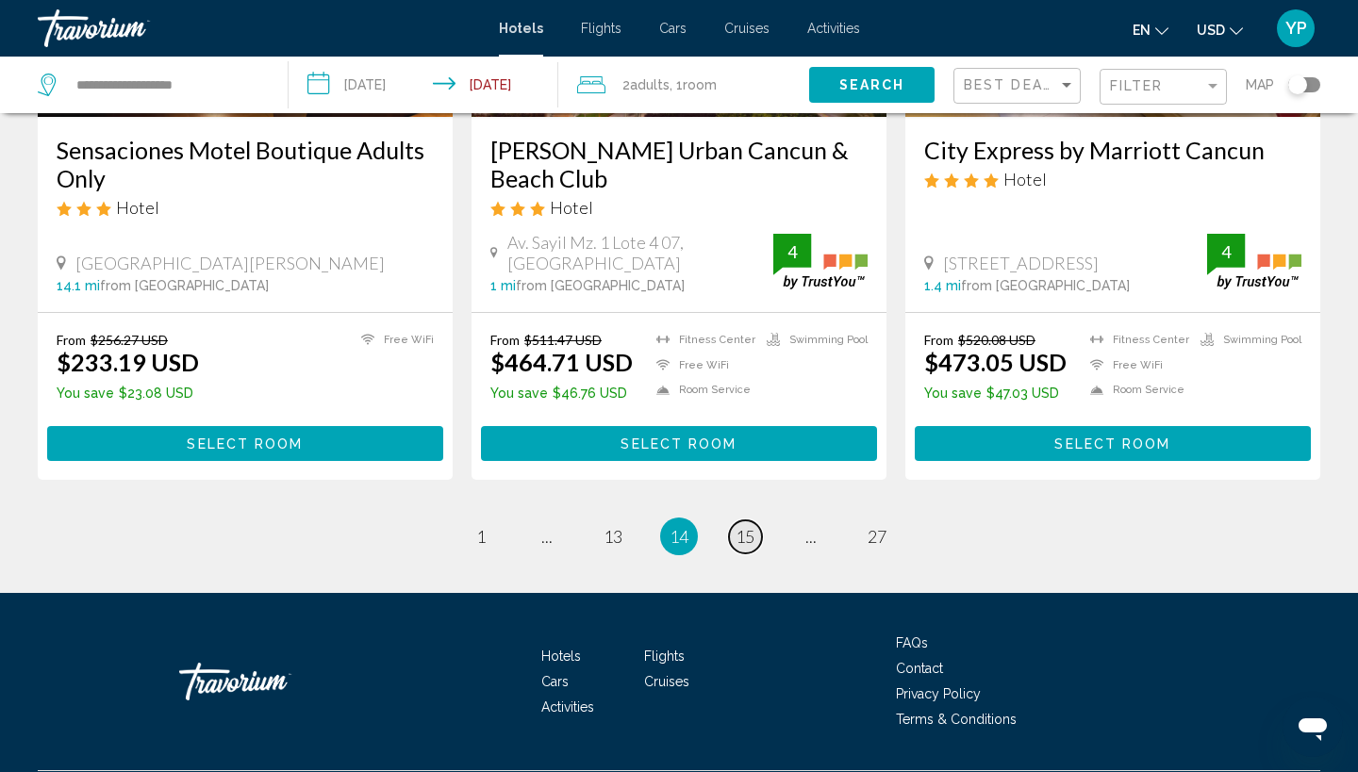
scroll to position [2495, 0]
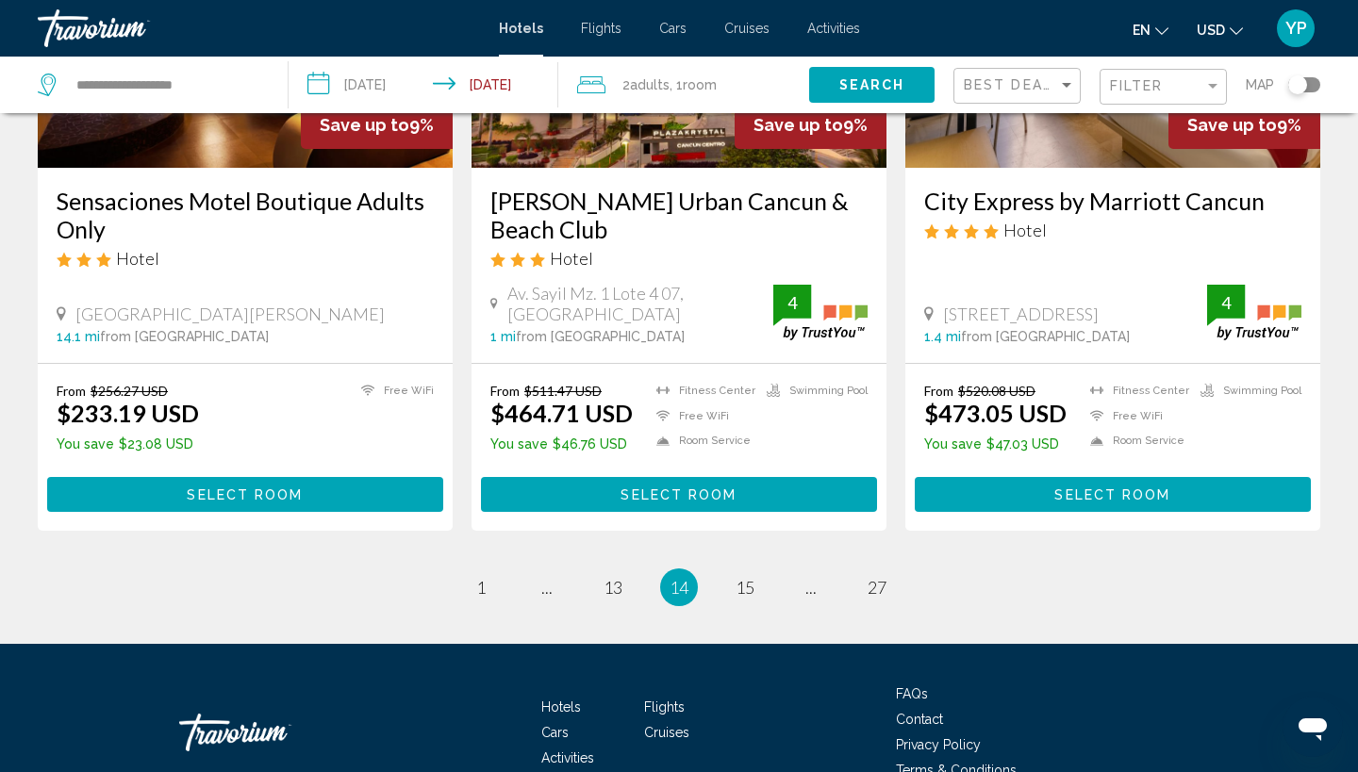
click at [679, 577] on span "14" at bounding box center [678, 587] width 19 height 21
click at [743, 577] on span "15" at bounding box center [745, 587] width 19 height 21
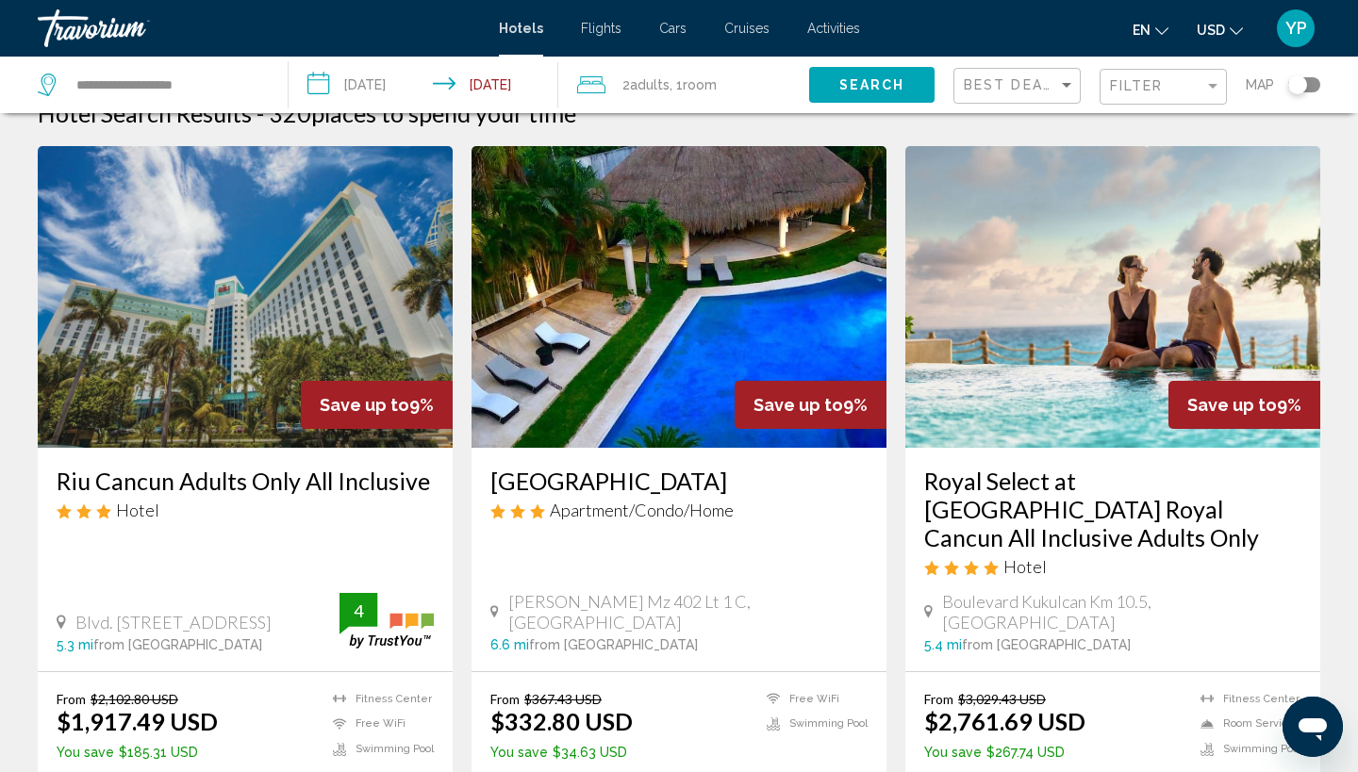
scroll to position [11, 0]
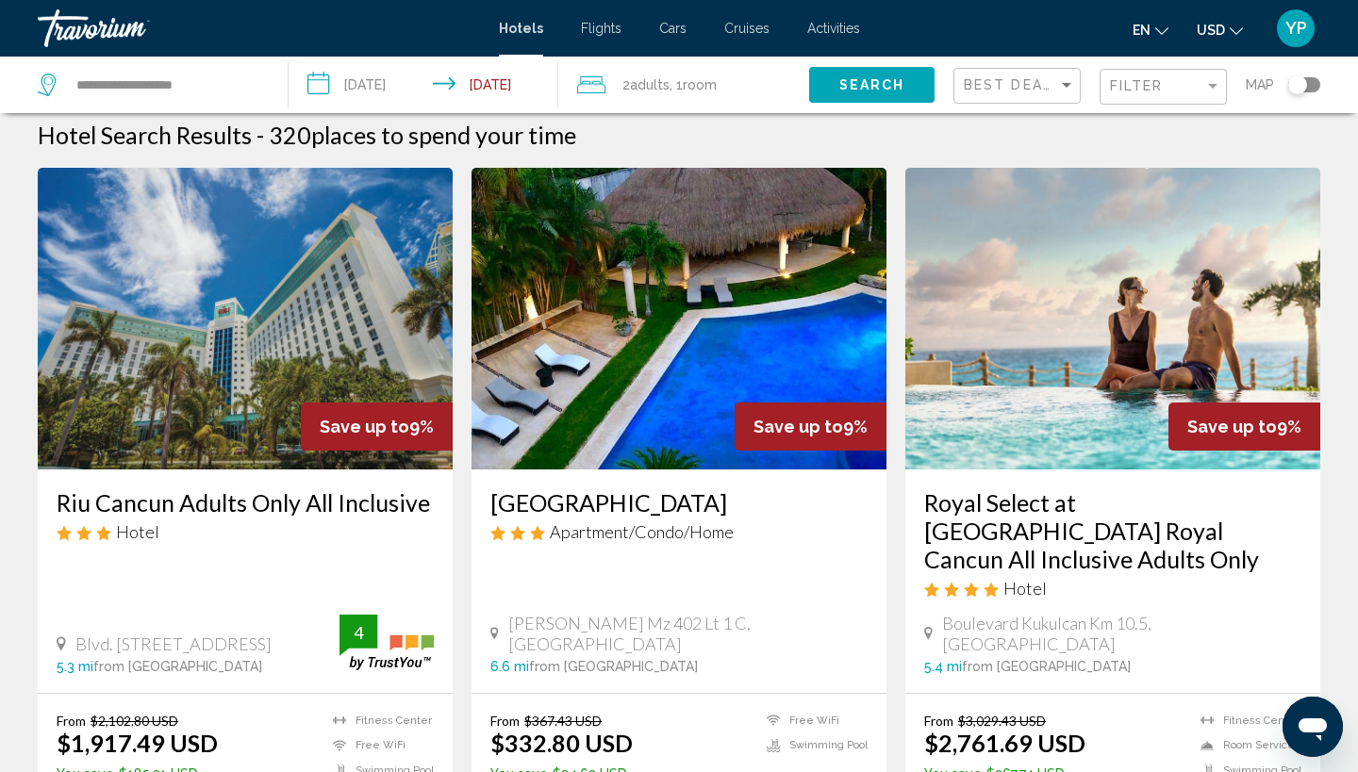
click at [1070, 366] on img "Main content" at bounding box center [1112, 319] width 415 height 302
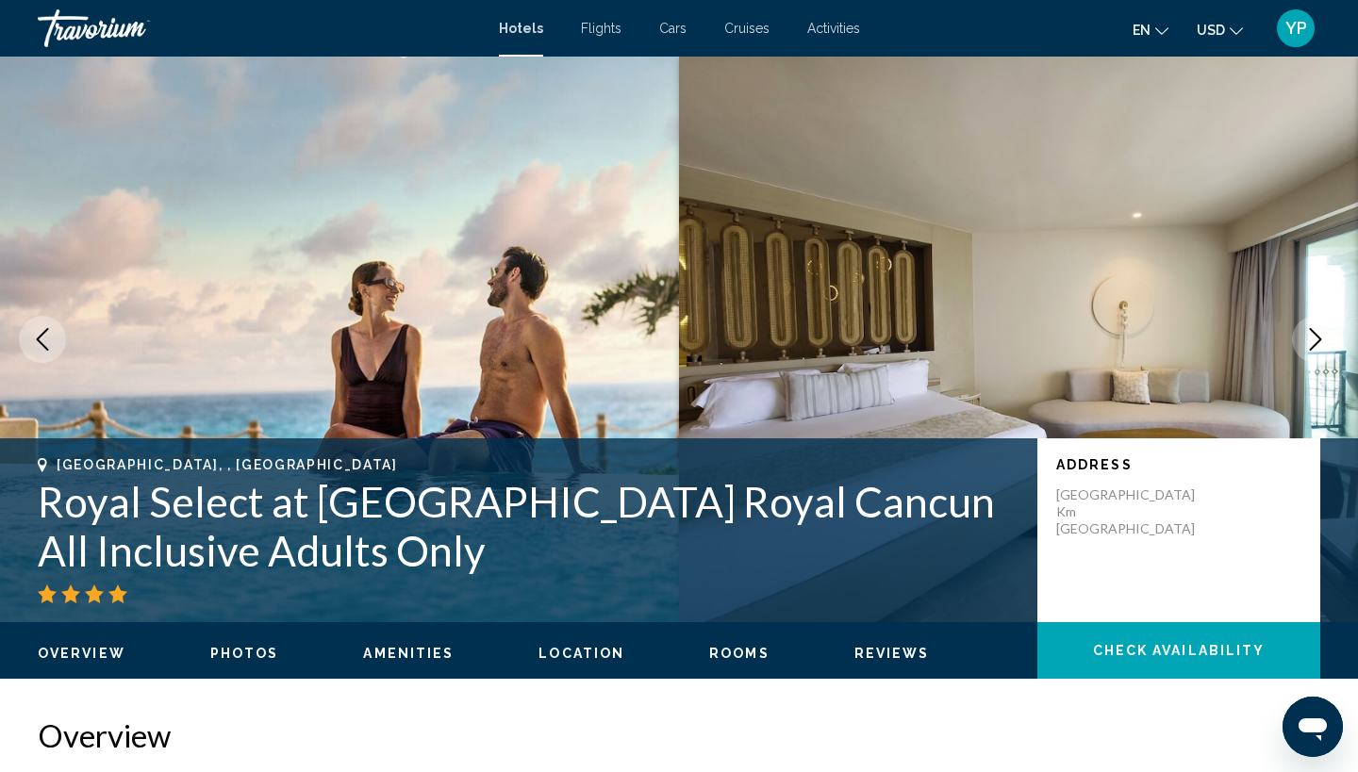
click at [1164, 656] on span "Check Availability" at bounding box center [1179, 651] width 173 height 15
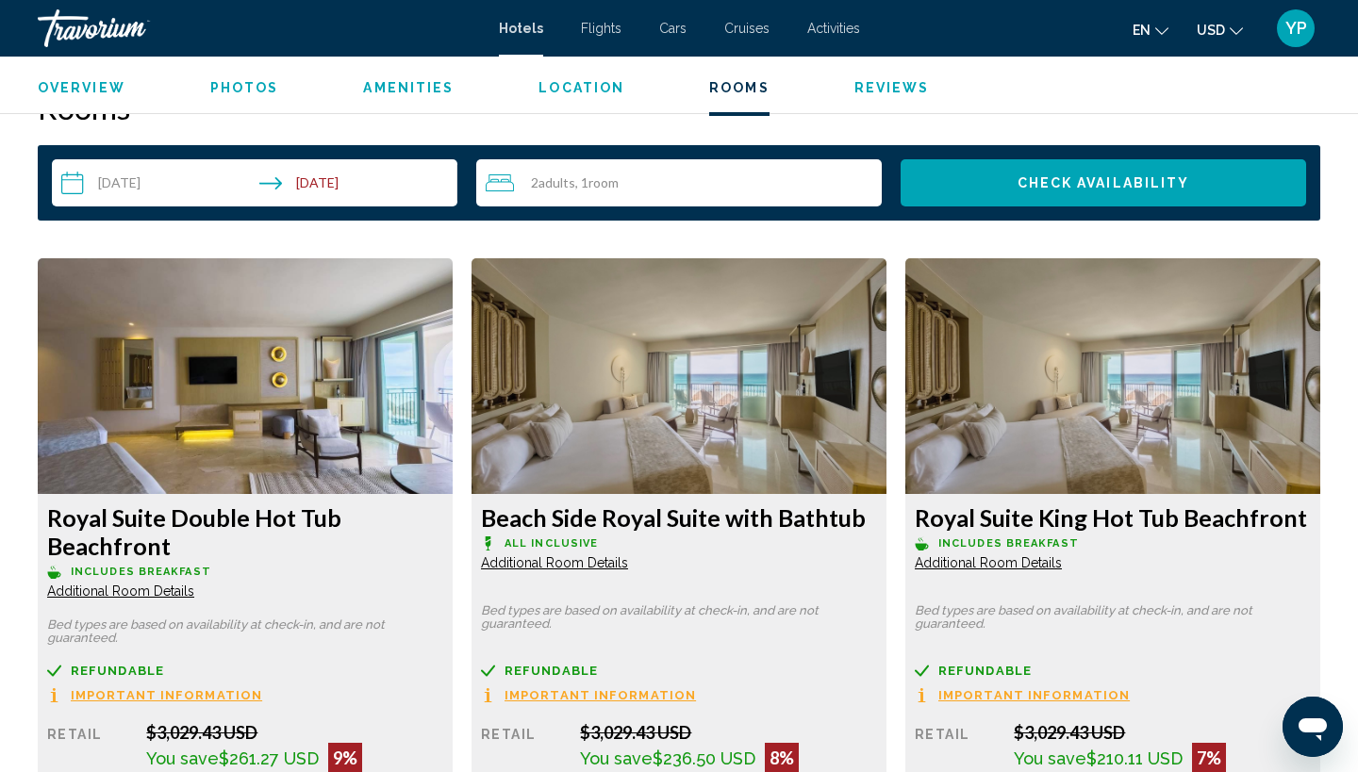
scroll to position [2390, 0]
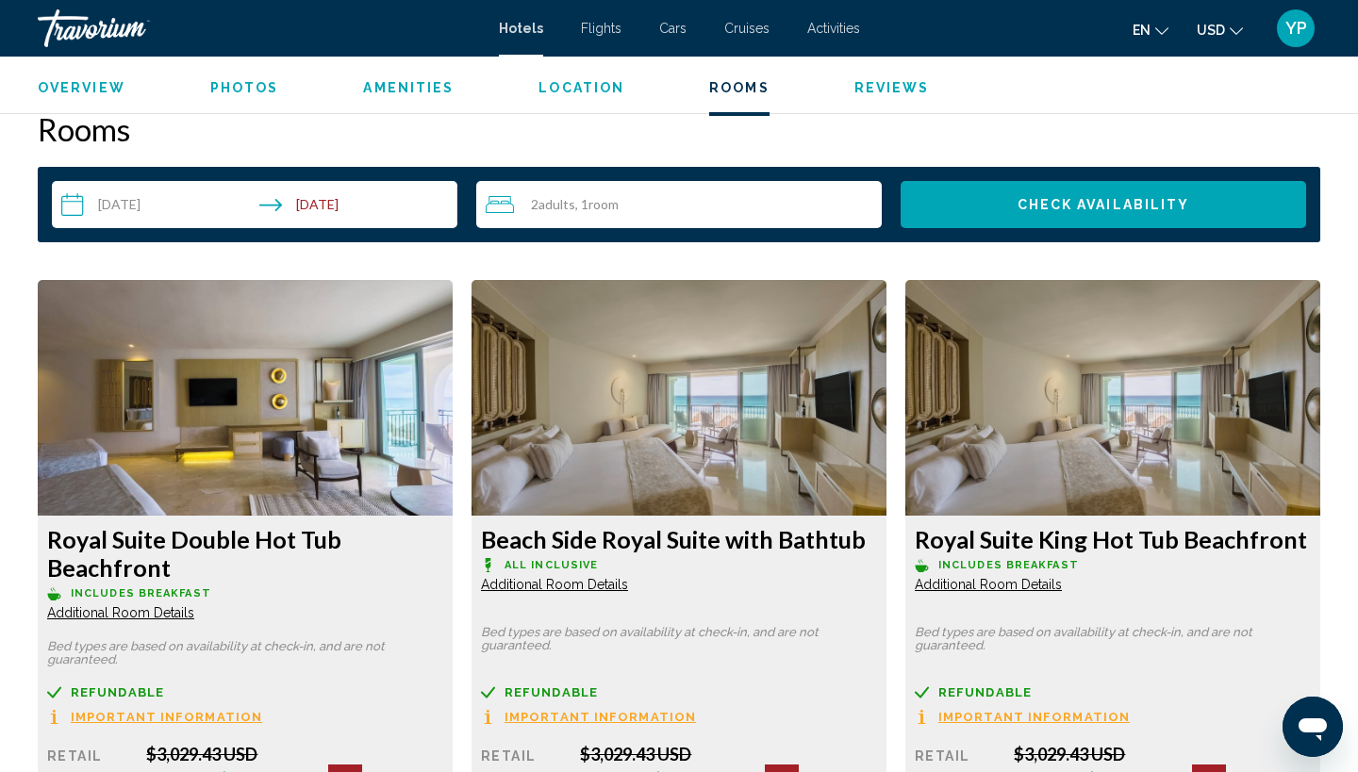
click at [1038, 194] on button "Check Availability" at bounding box center [1103, 204] width 405 height 47
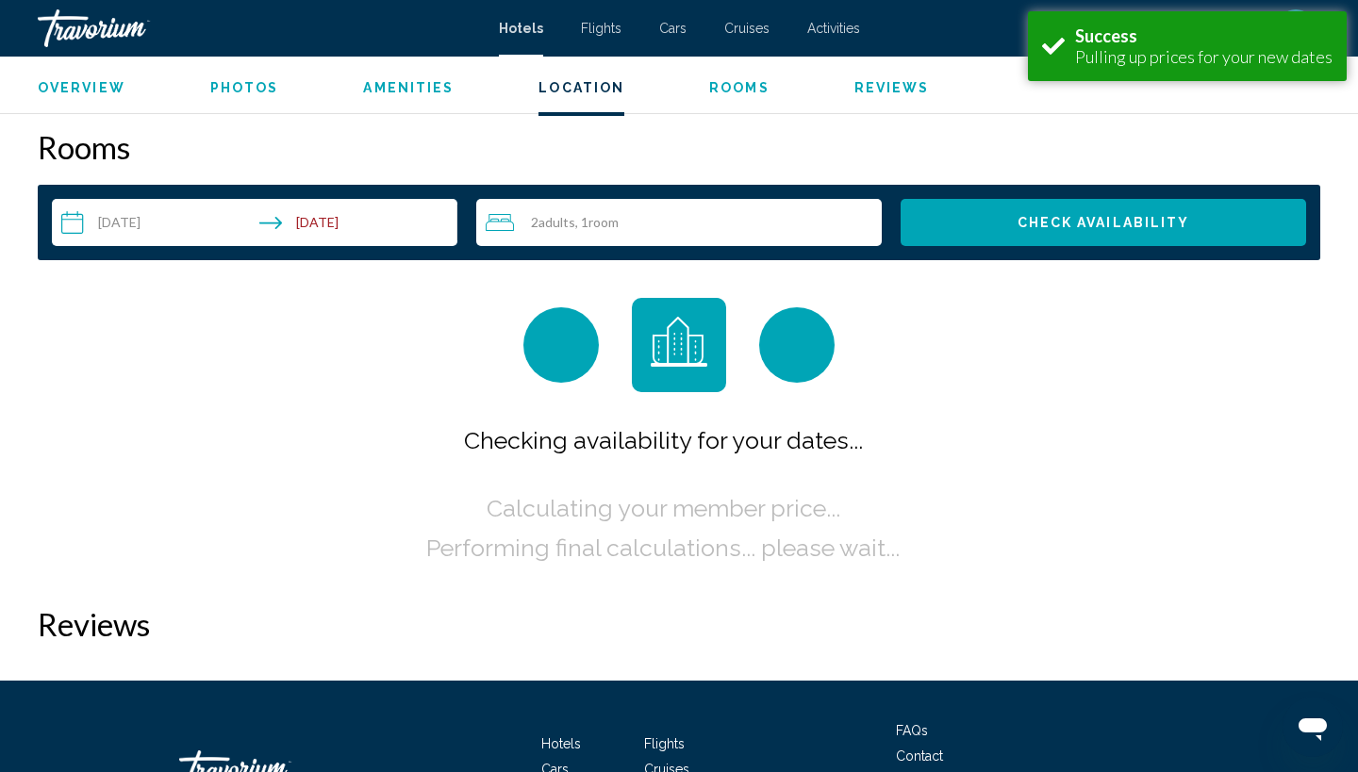
scroll to position [2387, 0]
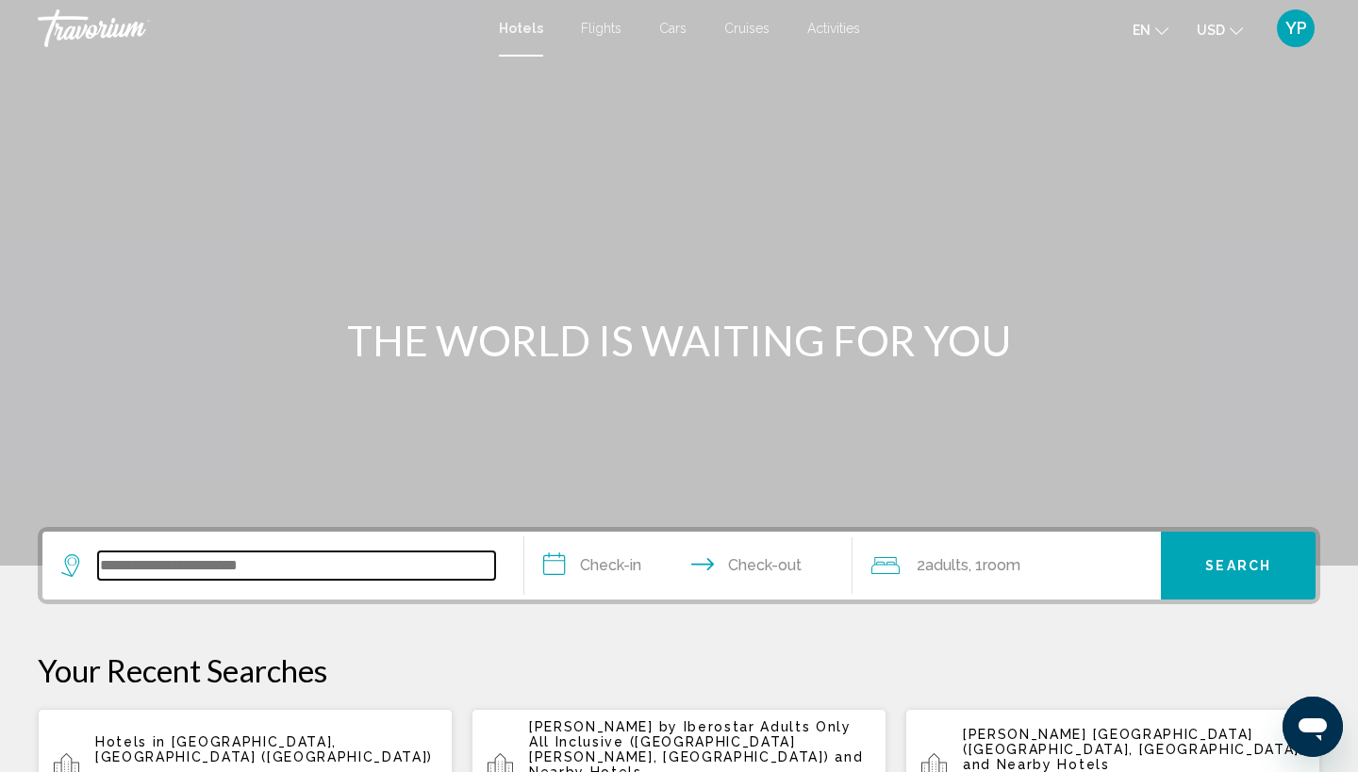
click at [200, 566] on input "Search widget" at bounding box center [296, 566] width 397 height 28
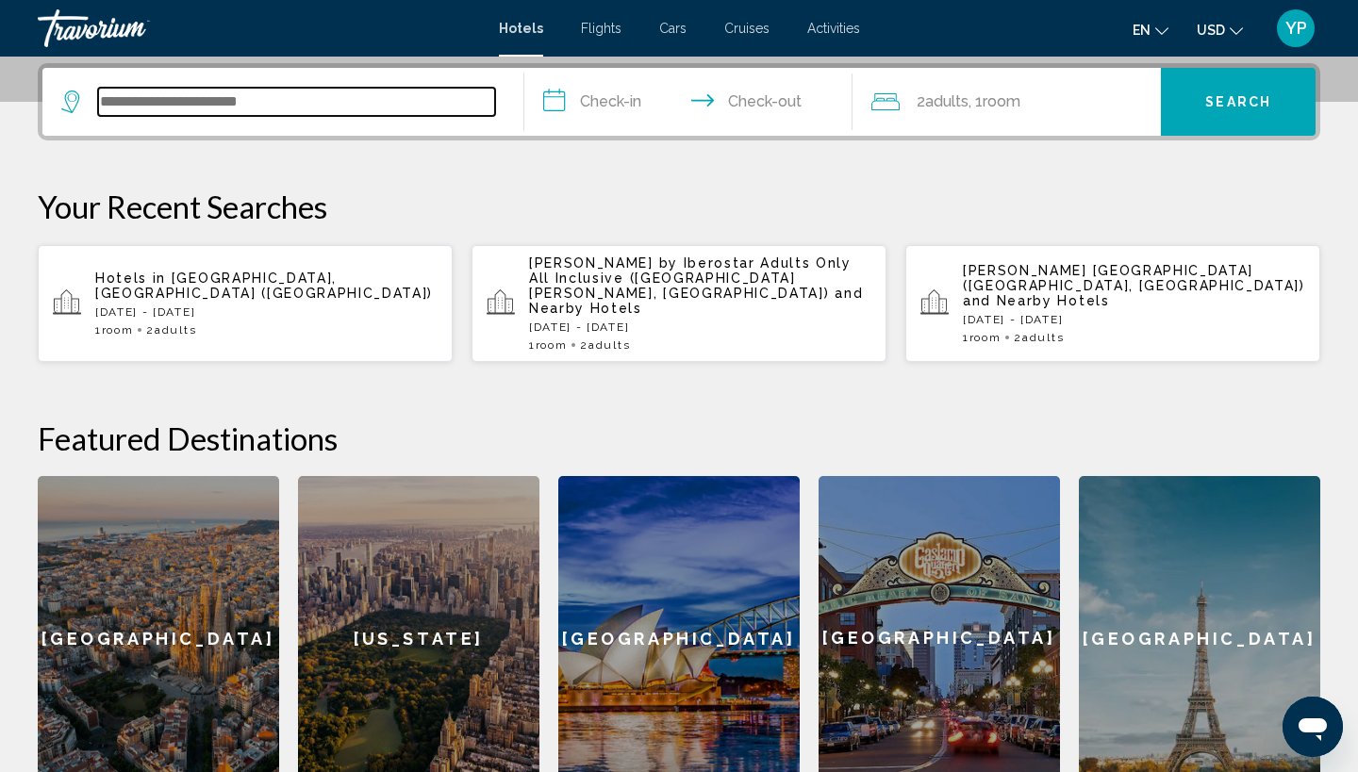
scroll to position [466, 0]
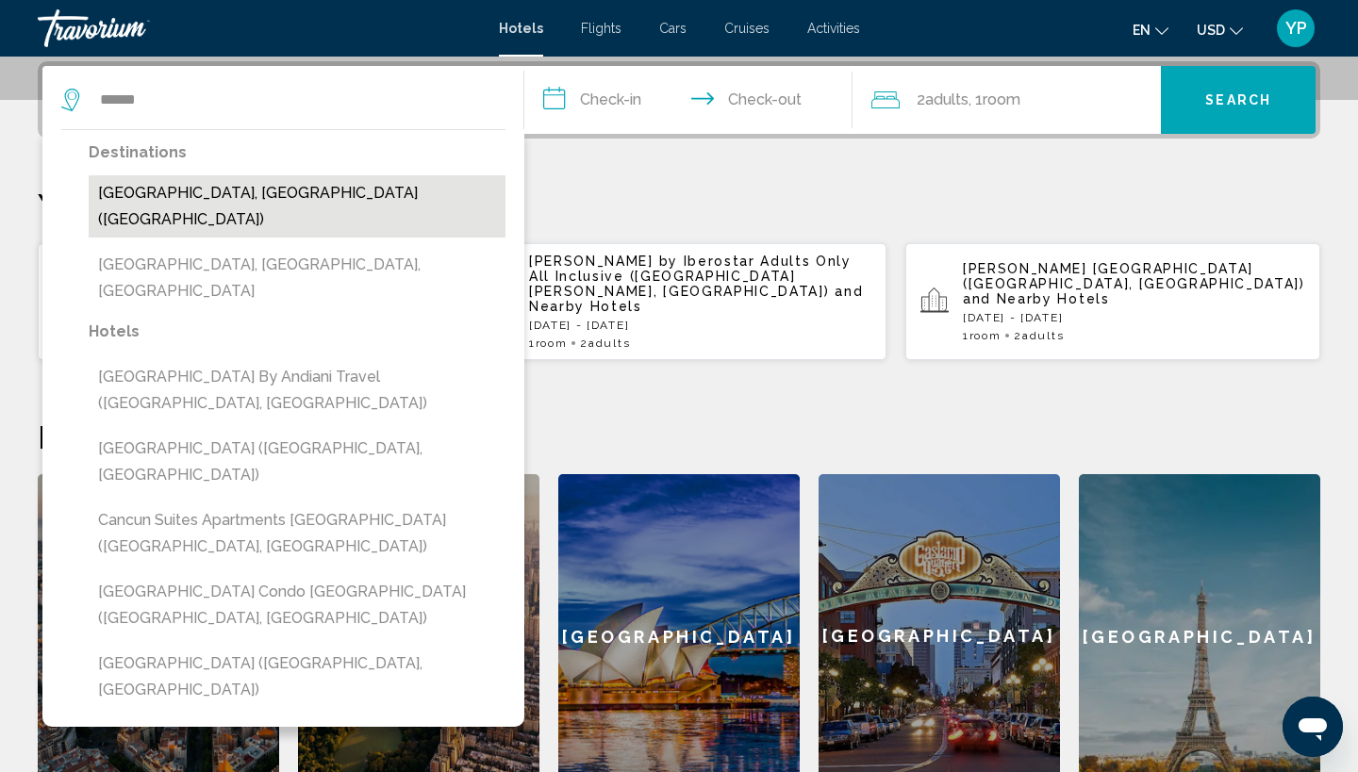
click at [135, 189] on button "[GEOGRAPHIC_DATA], [GEOGRAPHIC_DATA] ([GEOGRAPHIC_DATA])" at bounding box center [297, 206] width 417 height 62
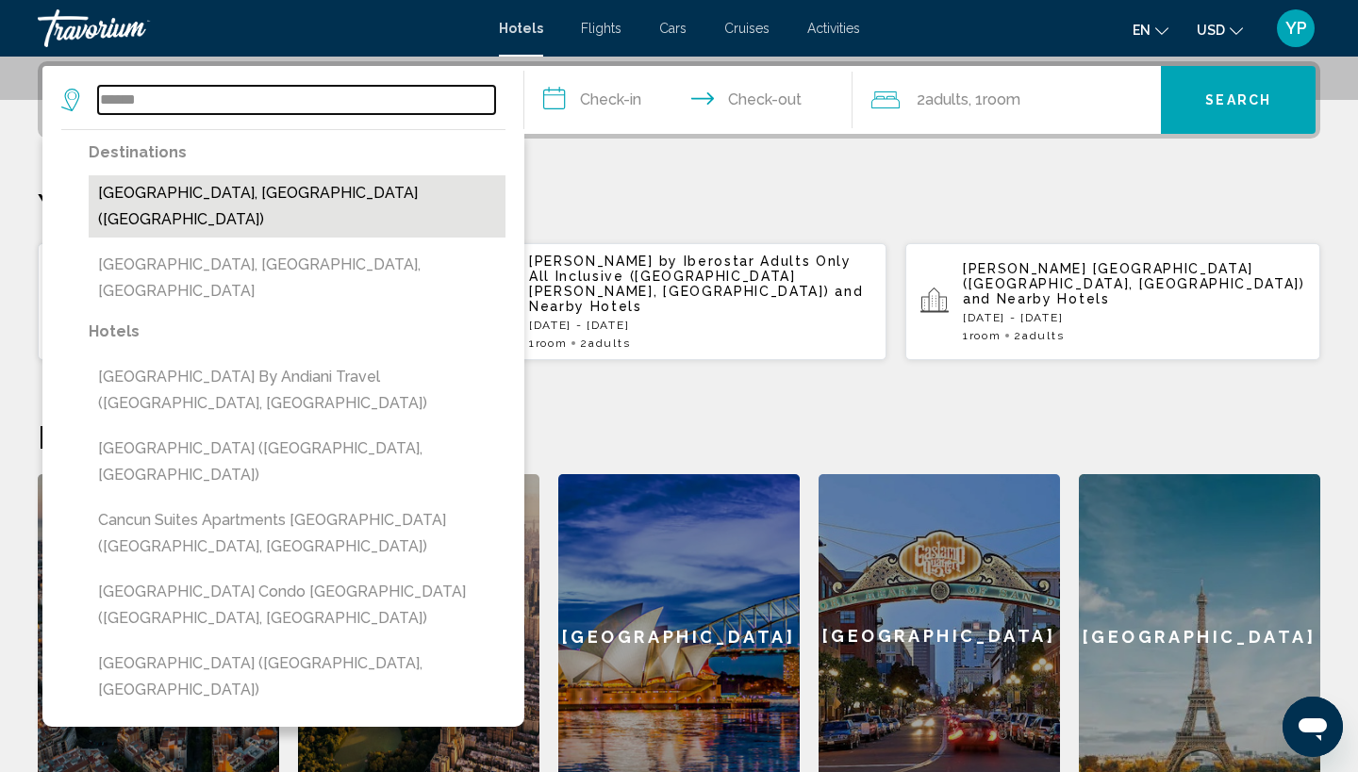
type input "**********"
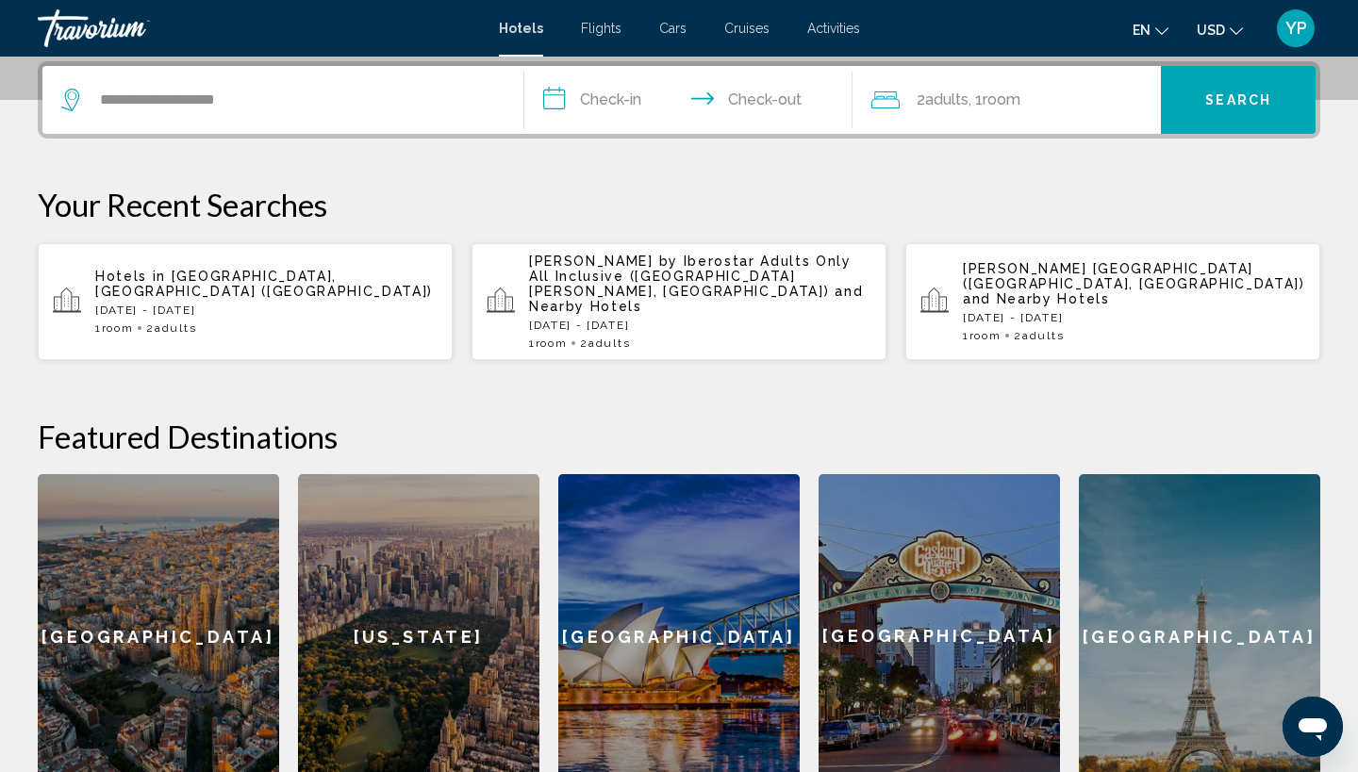
click at [561, 94] on input "**********" at bounding box center [692, 103] width 336 height 74
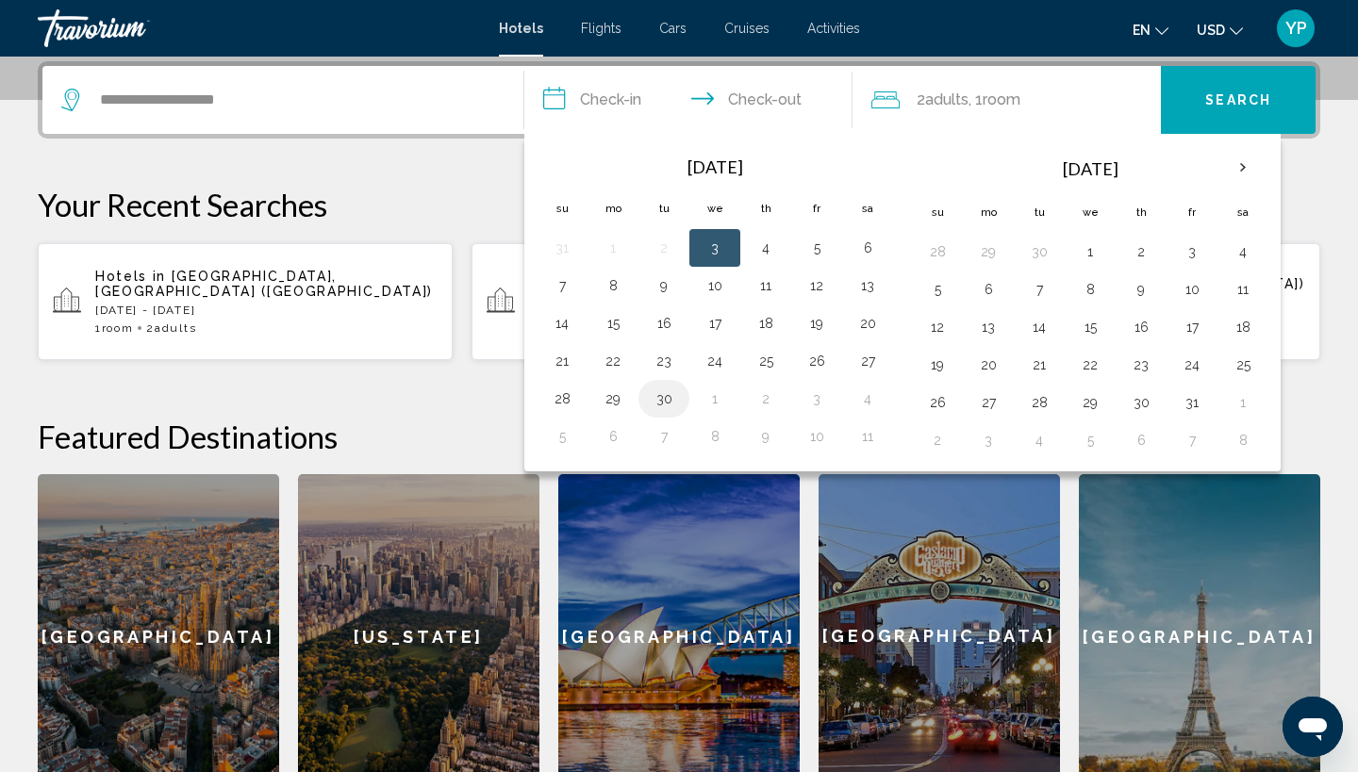
click at [667, 401] on button "30" at bounding box center [664, 399] width 30 height 26
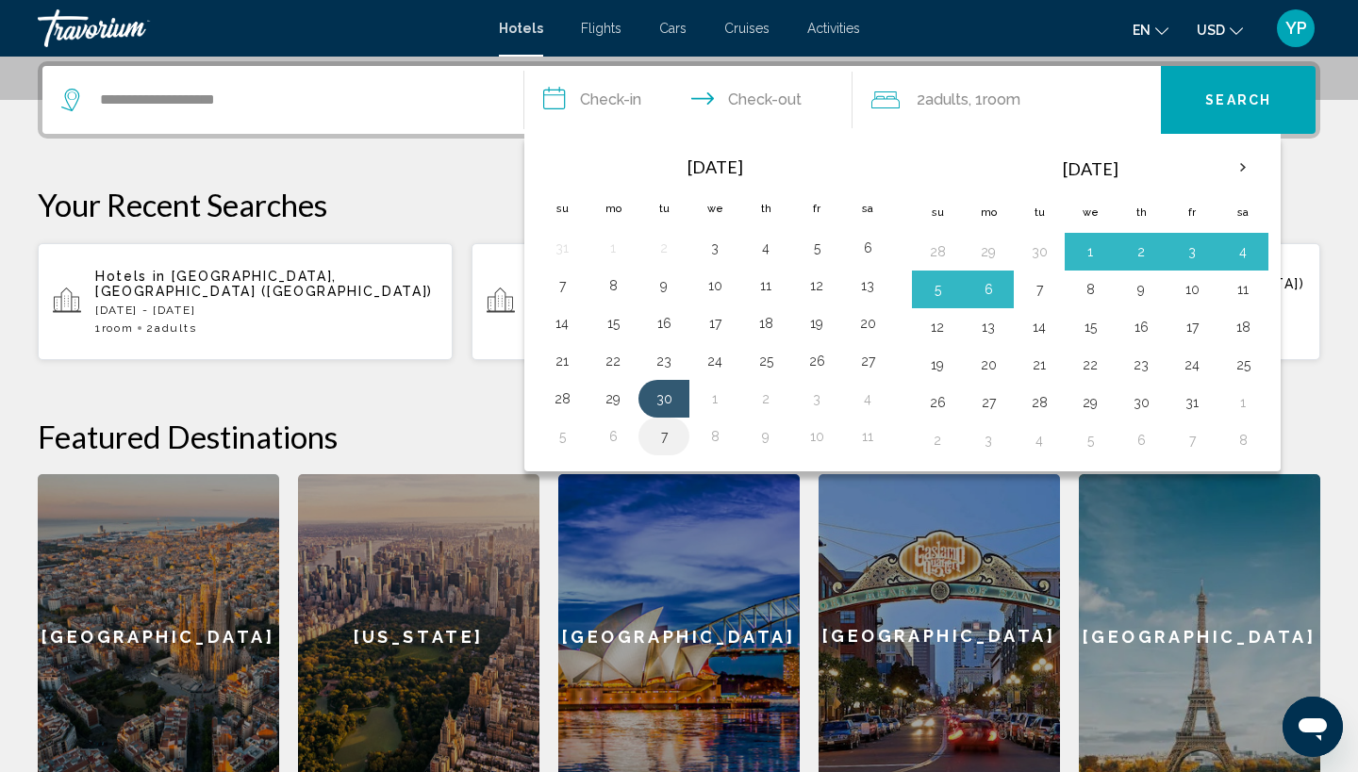
click at [667, 439] on button "7" at bounding box center [664, 436] width 30 height 26
type input "**********"
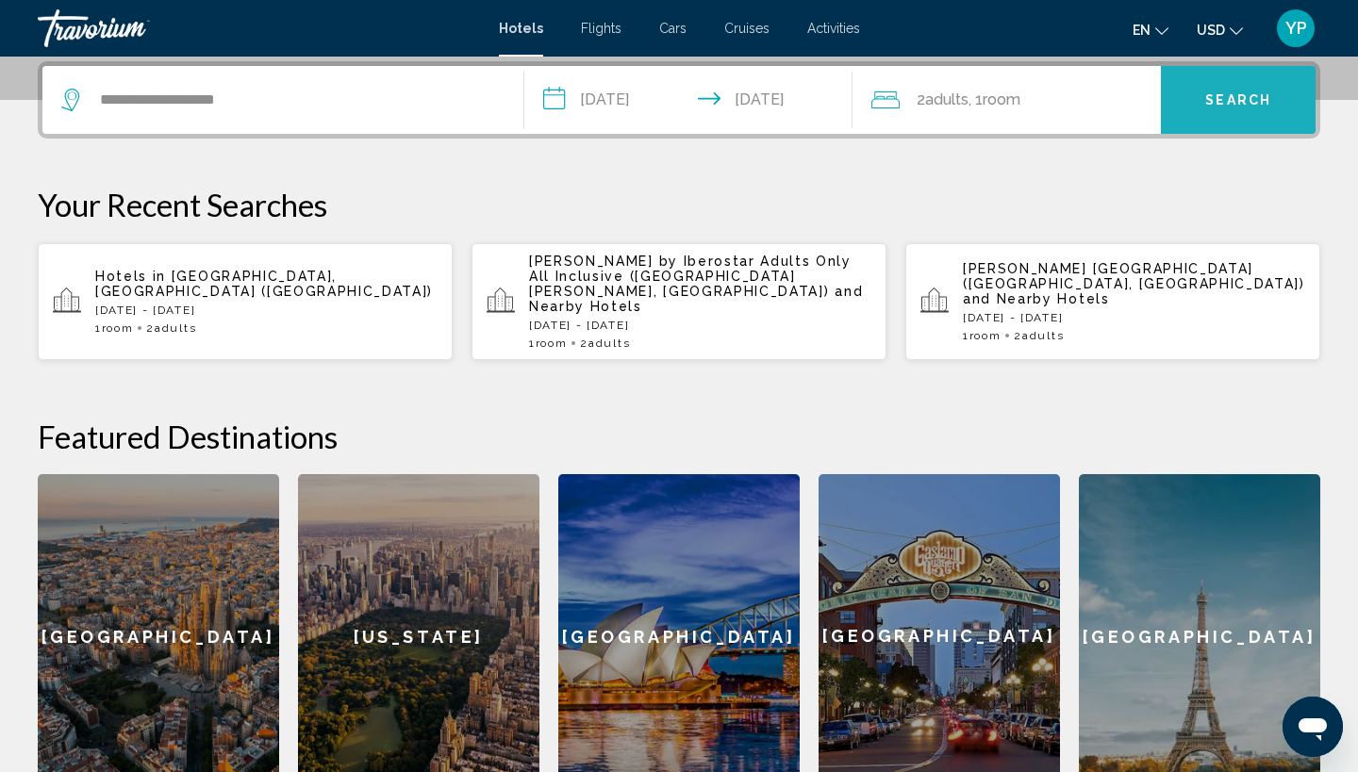
click at [1256, 95] on span "Search" at bounding box center [1238, 100] width 66 height 15
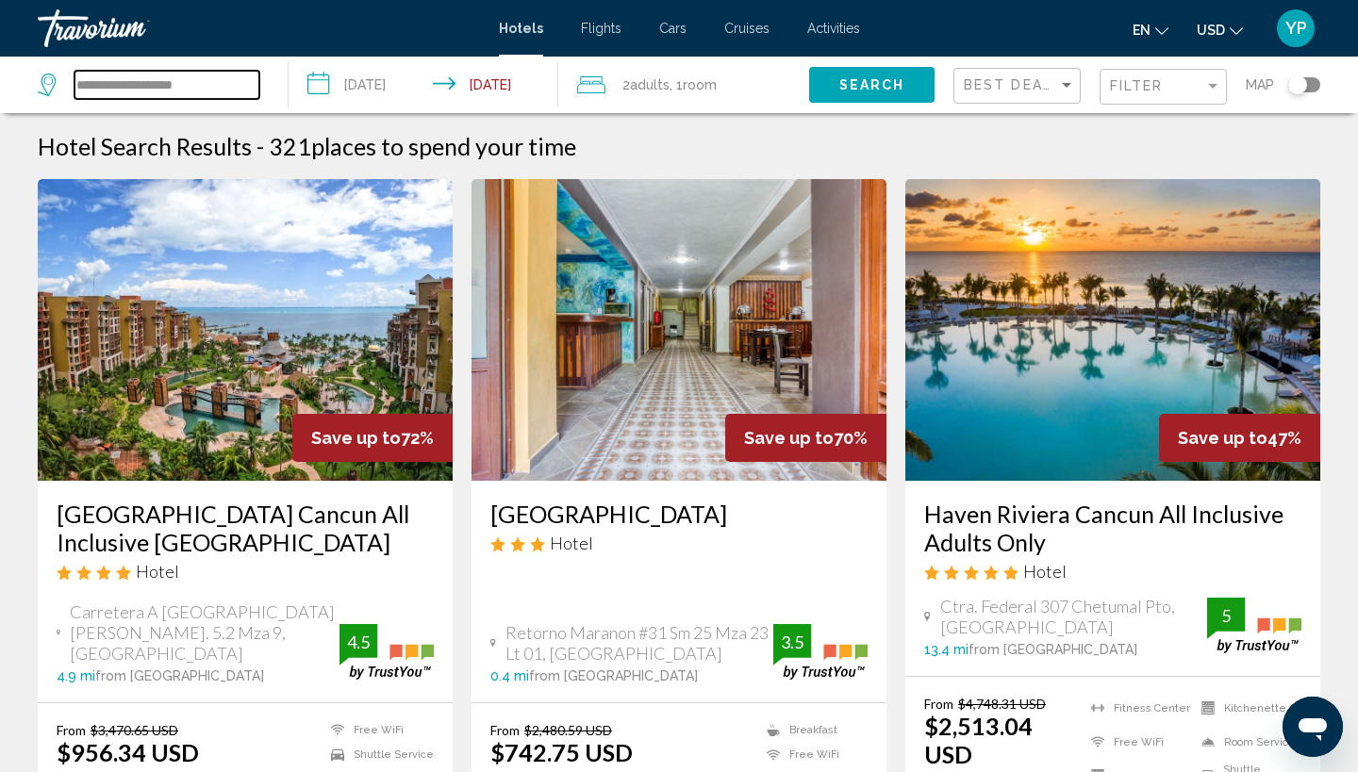
click at [223, 74] on input "**********" at bounding box center [166, 85] width 185 height 28
type input "*"
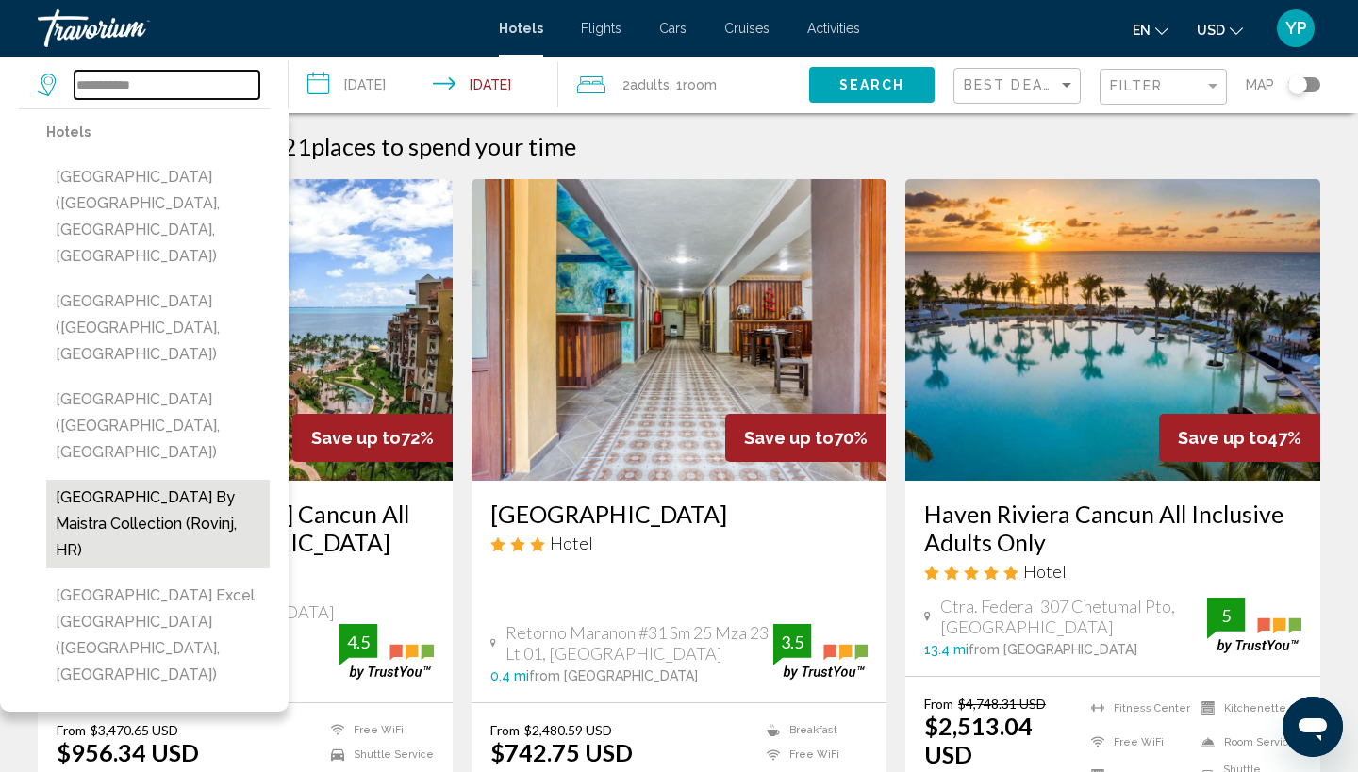
scroll to position [4, 0]
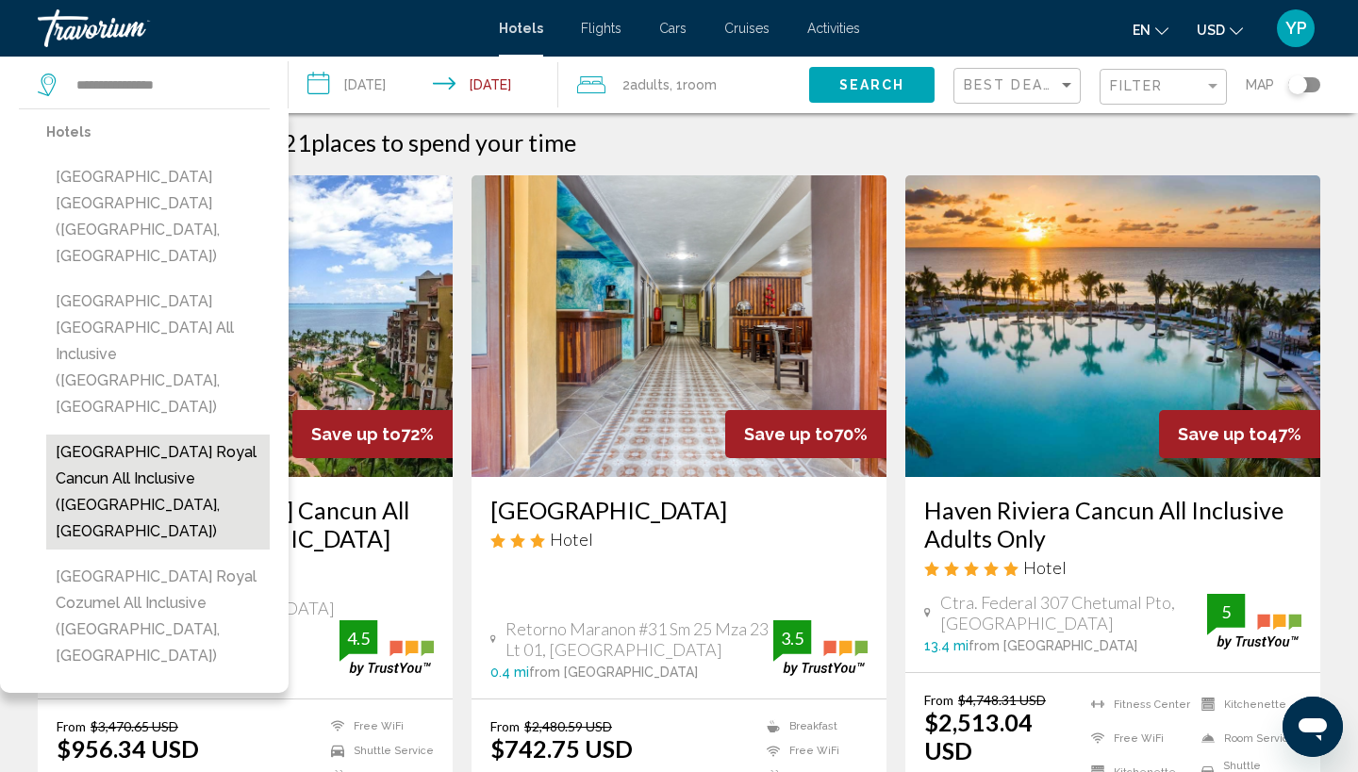
click at [168, 435] on button "Grand Park Royal Cancun All Inclusive (Cancun, MX)" at bounding box center [157, 492] width 223 height 115
type input "**********"
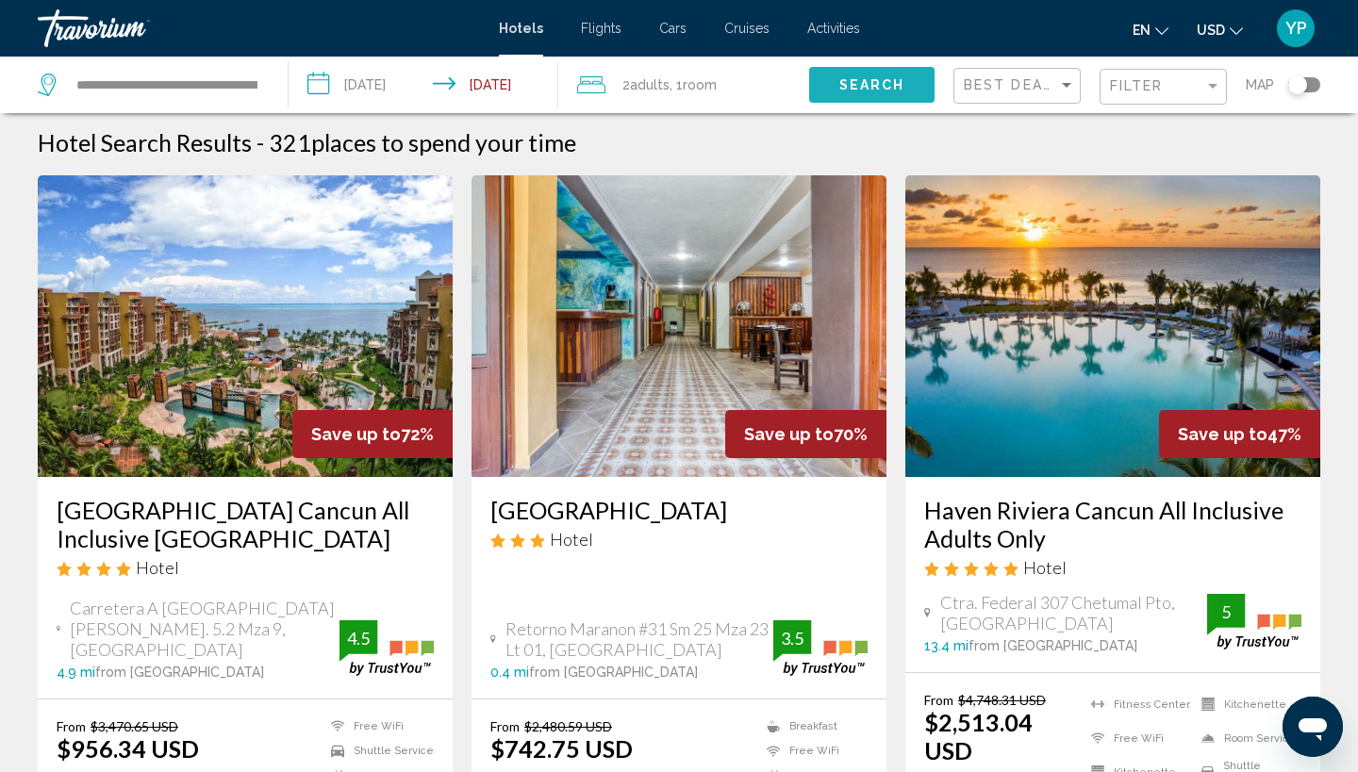
click at [869, 75] on button "Search" at bounding box center [871, 84] width 125 height 35
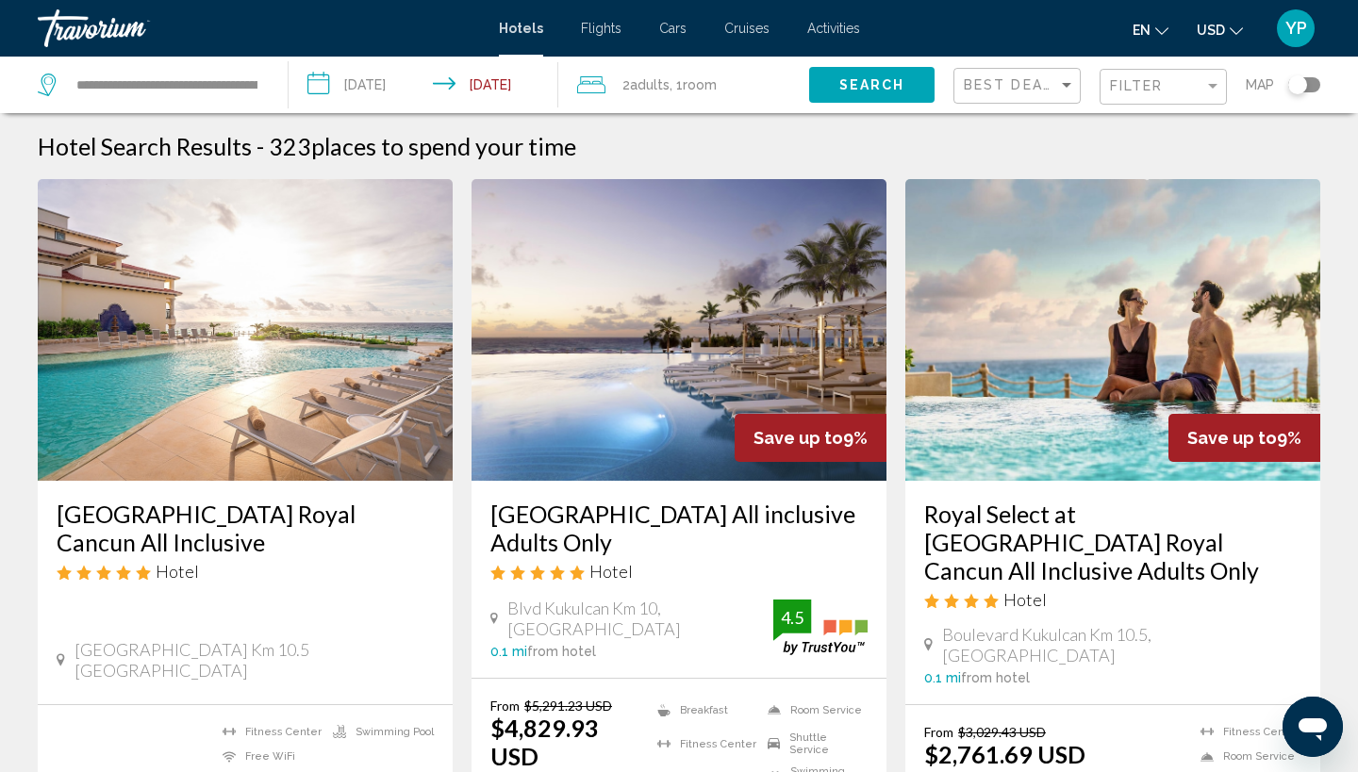
click at [1096, 459] on img "Main content" at bounding box center [1112, 330] width 415 height 302
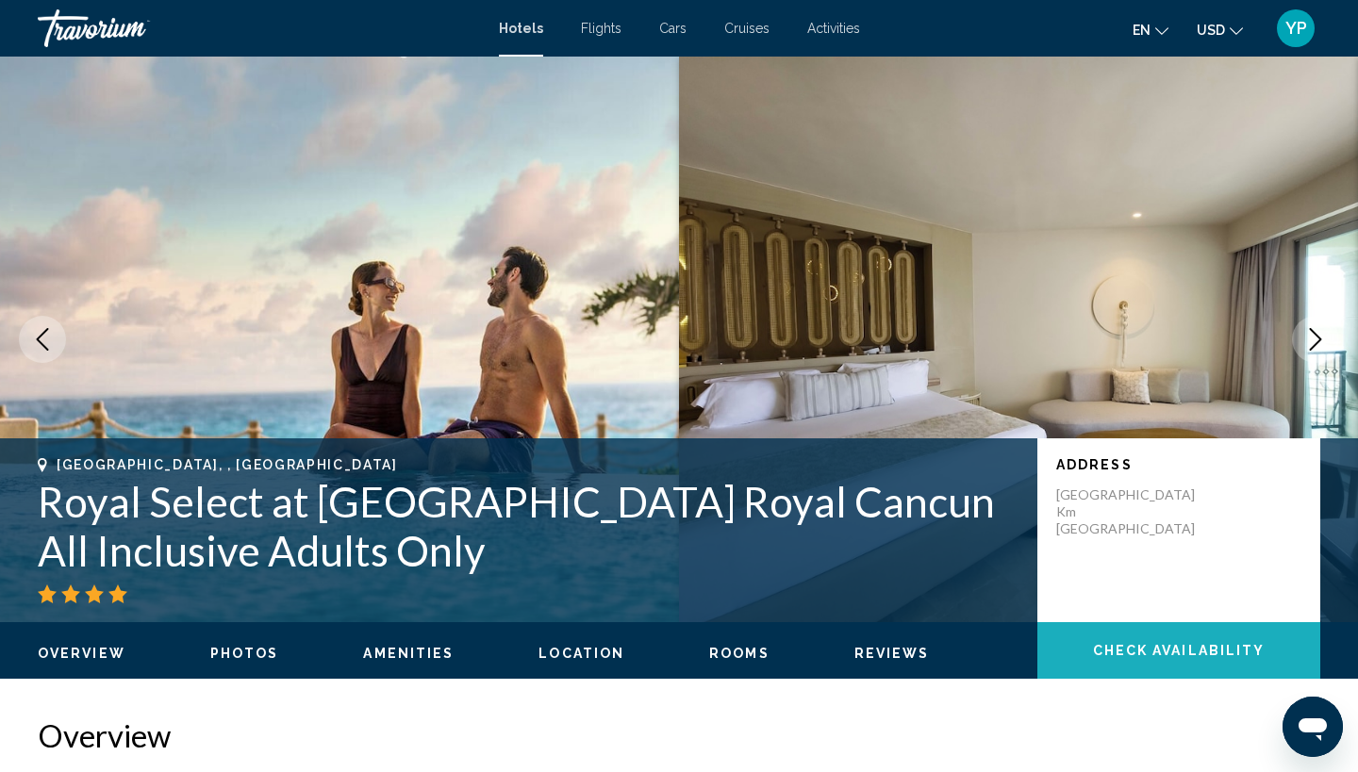
click at [1138, 651] on span "Check Availability" at bounding box center [1179, 651] width 173 height 15
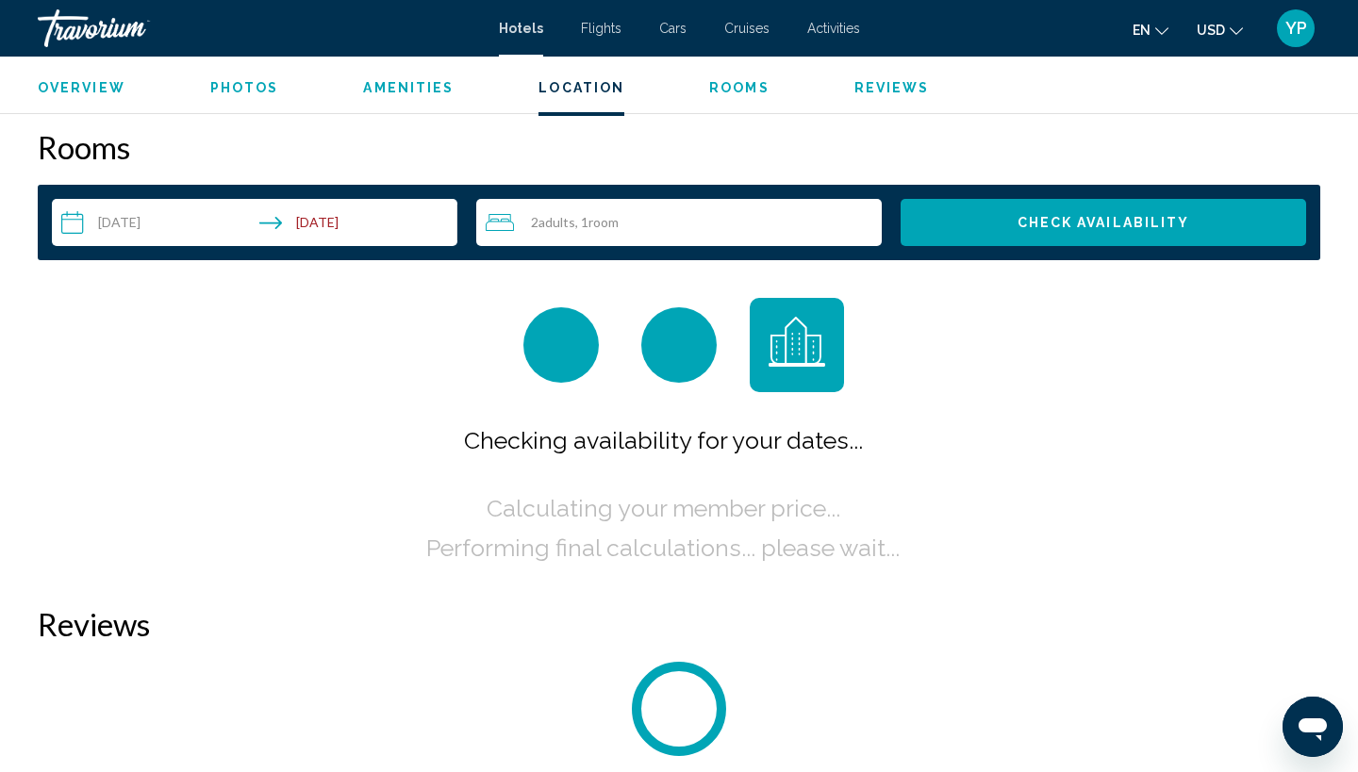
scroll to position [2387, 0]
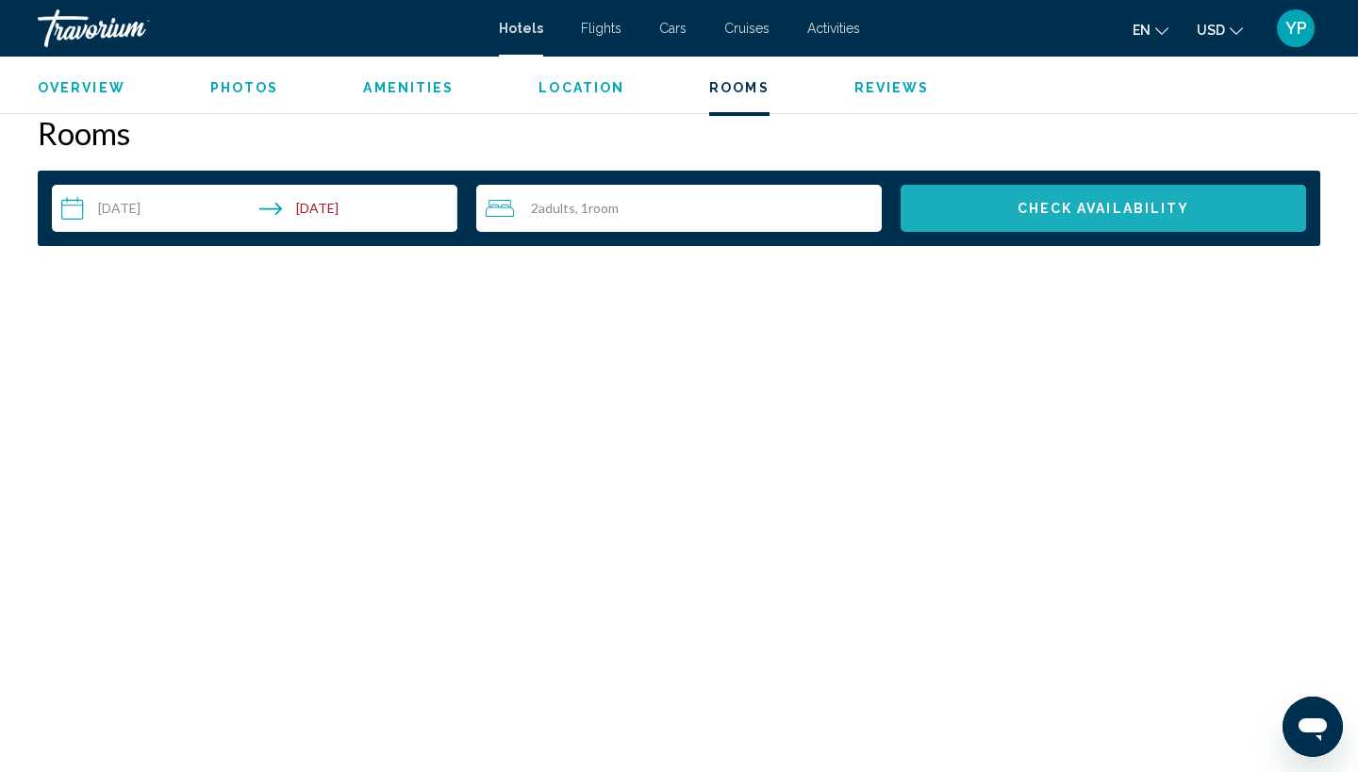
click at [1085, 206] on span "Check Availability" at bounding box center [1103, 209] width 173 height 15
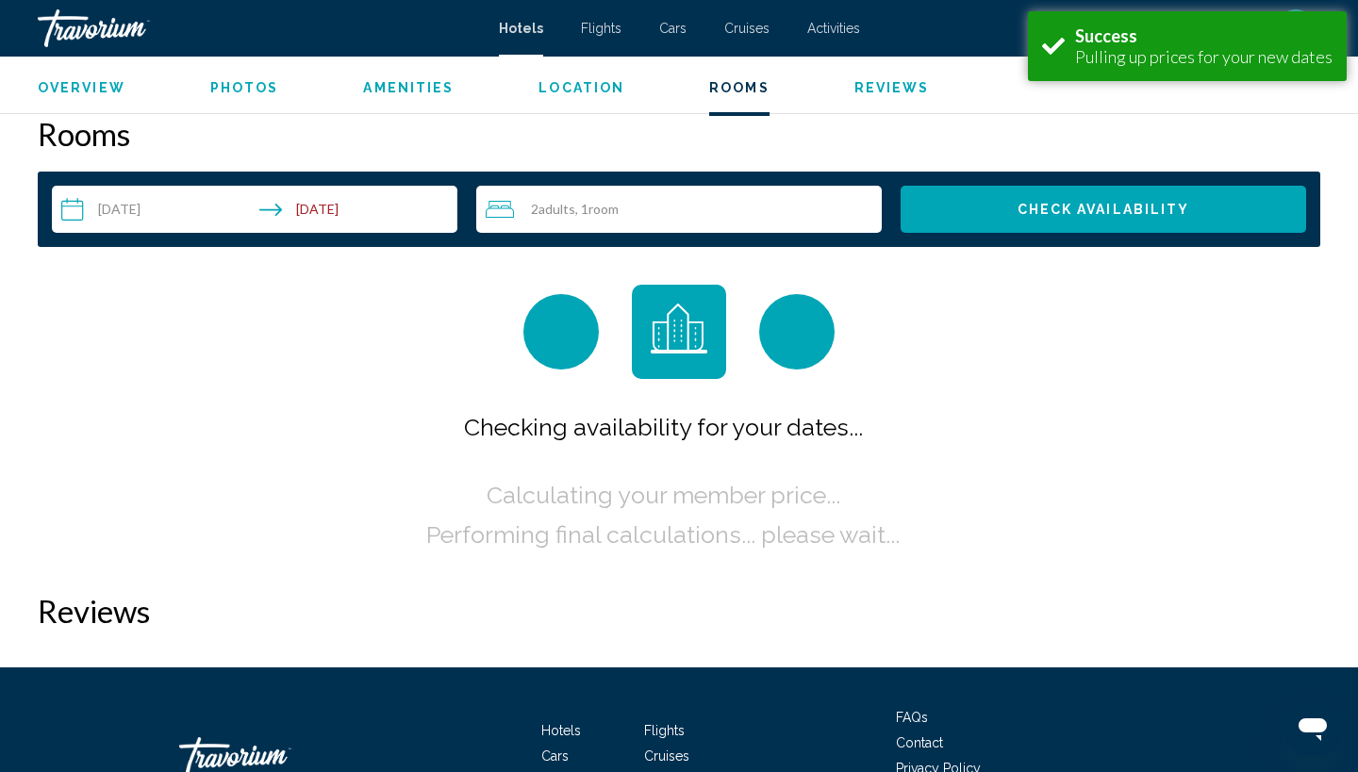
scroll to position [2387, 0]
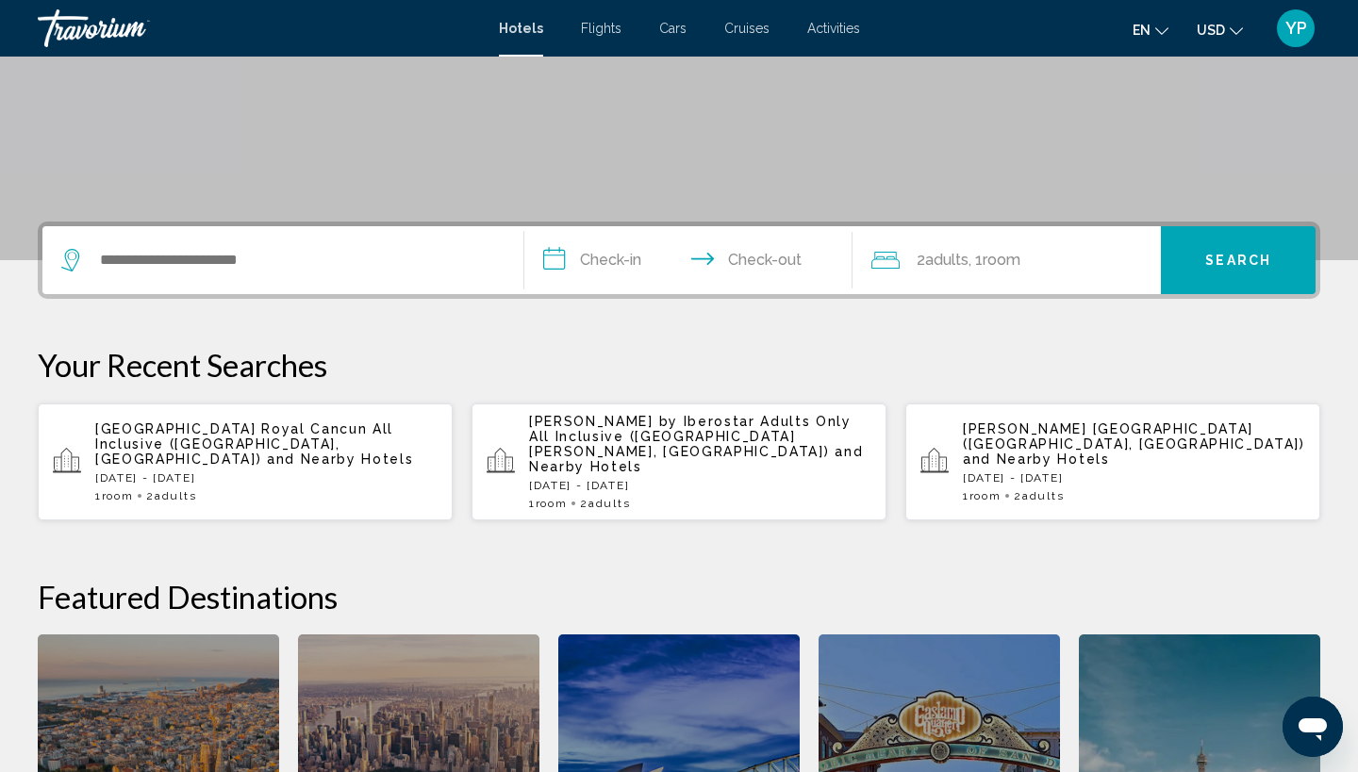
scroll to position [341, 0]
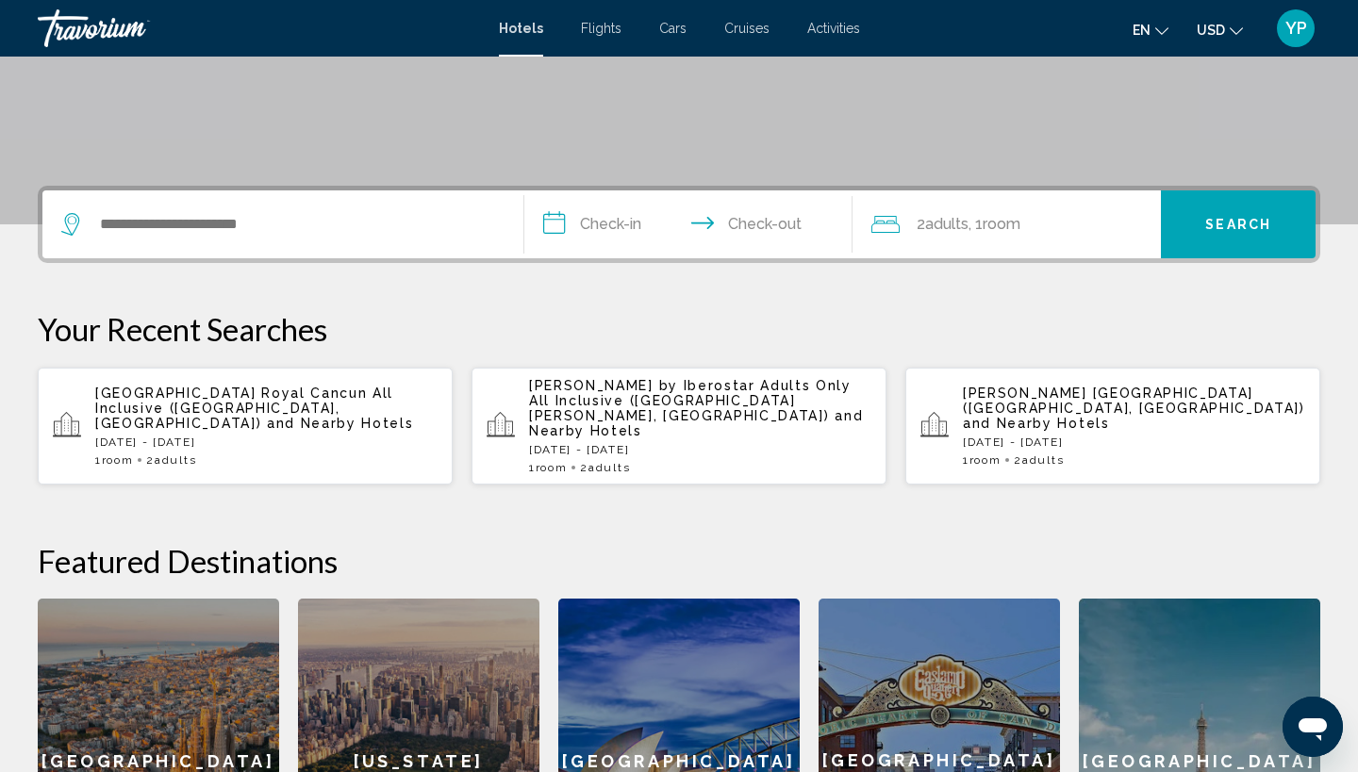
click at [177, 406] on span "Grand Park Royal Cancun All Inclusive (Cancun, MX)" at bounding box center [244, 408] width 298 height 45
